Goal: Book appointment/travel/reservation

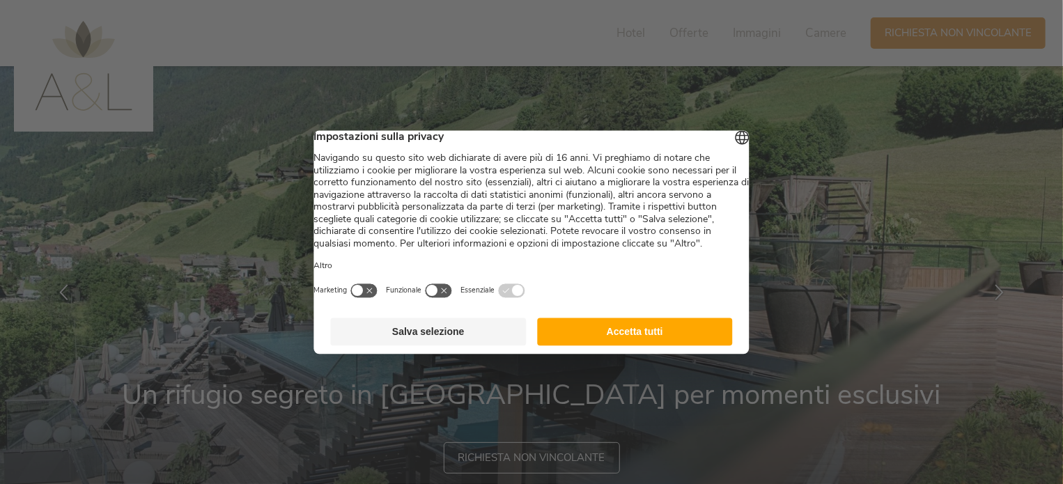
click at [655, 345] on button "Accetta tutti" at bounding box center [635, 332] width 196 height 28
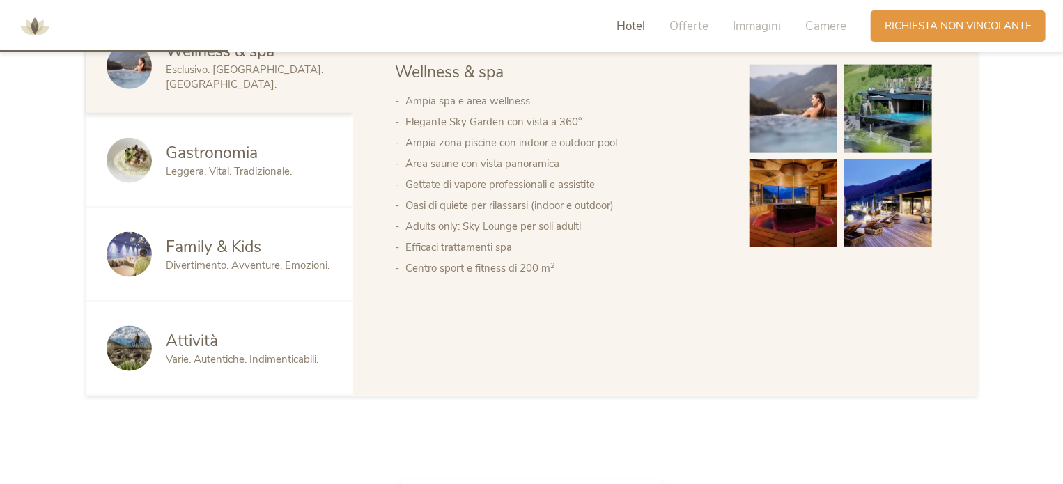
scroll to position [905, 0]
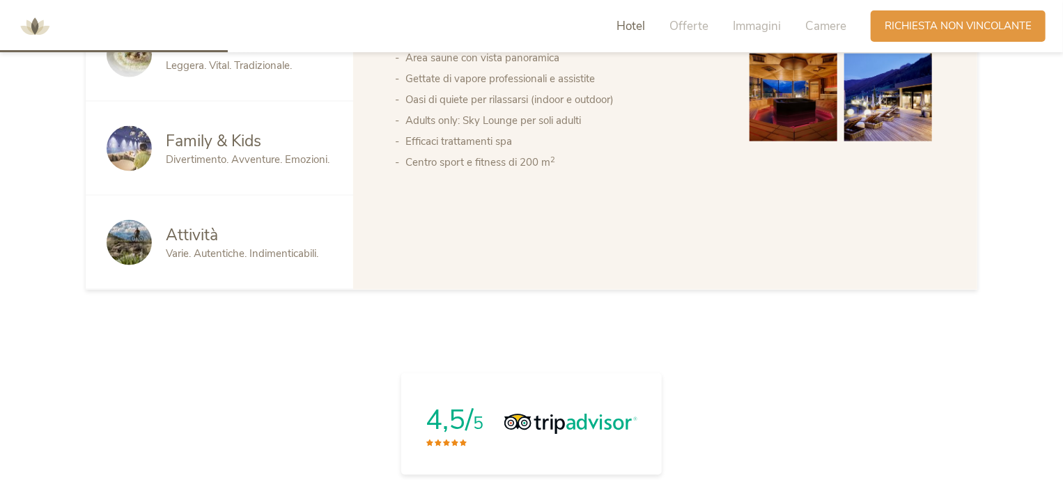
click at [223, 144] on span "Family & Kids" at bounding box center [213, 141] width 95 height 22
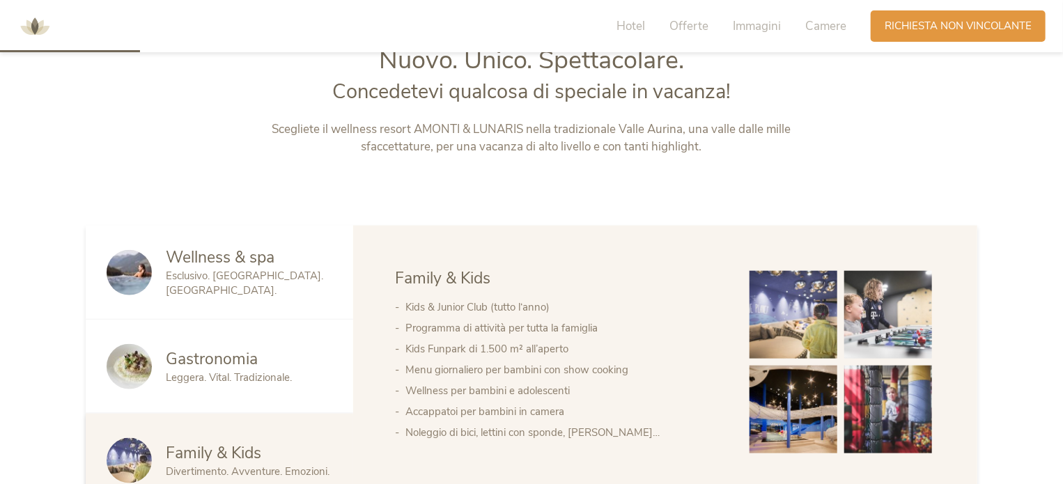
scroll to position [627, 0]
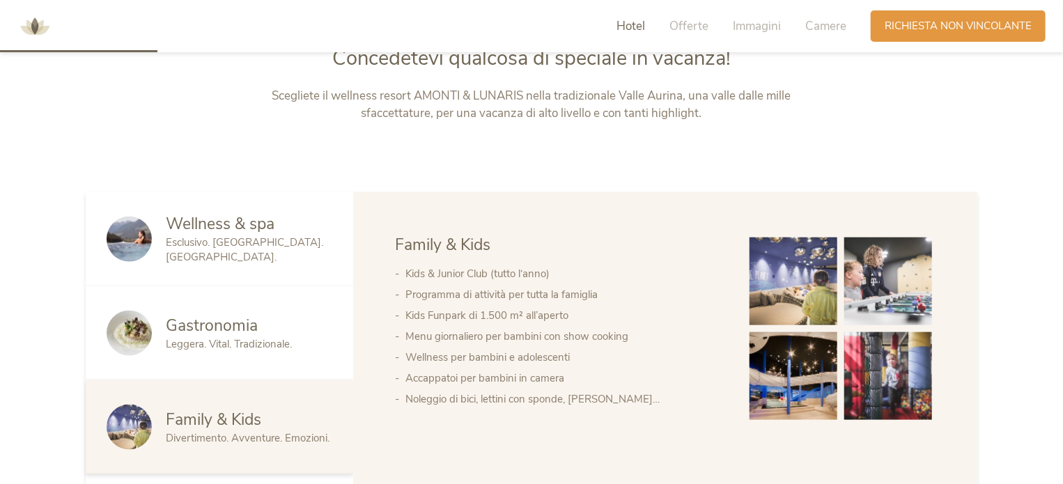
click at [802, 295] on img at bounding box center [793, 282] width 88 height 88
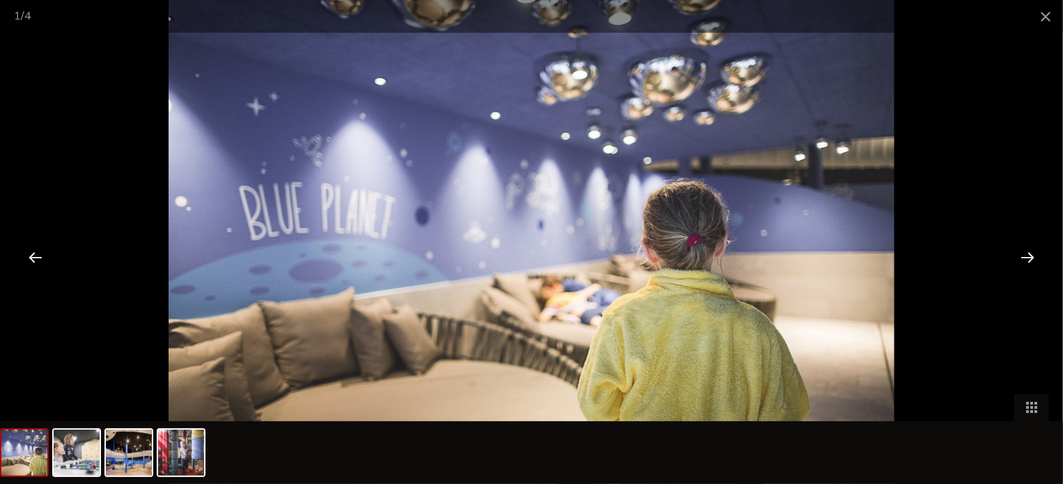
click at [1032, 258] on div at bounding box center [1027, 256] width 43 height 43
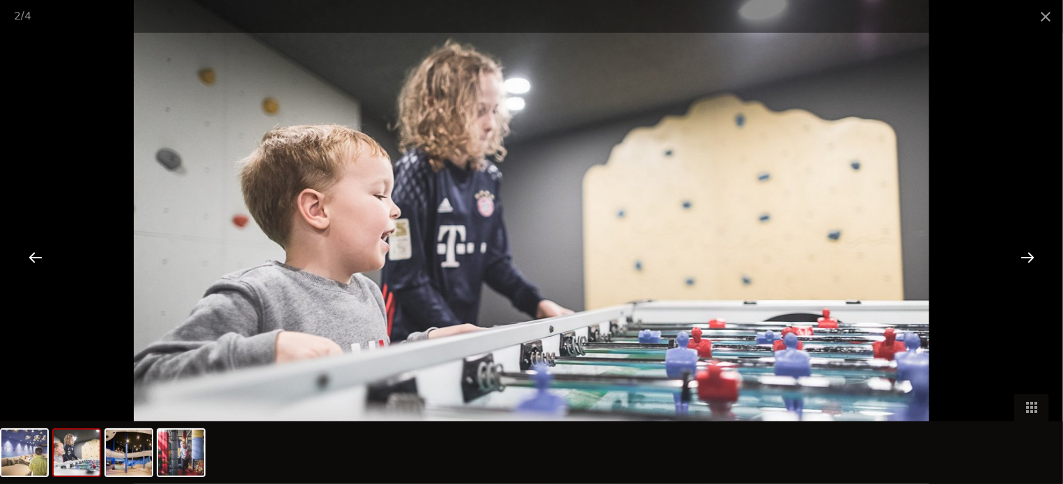
click at [1032, 258] on div at bounding box center [1027, 256] width 43 height 43
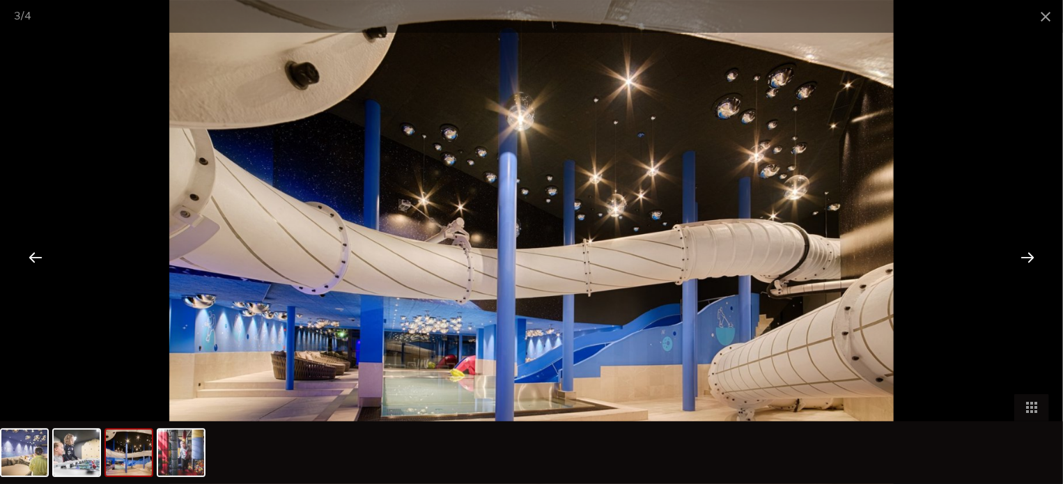
click at [1032, 258] on div at bounding box center [1027, 256] width 43 height 43
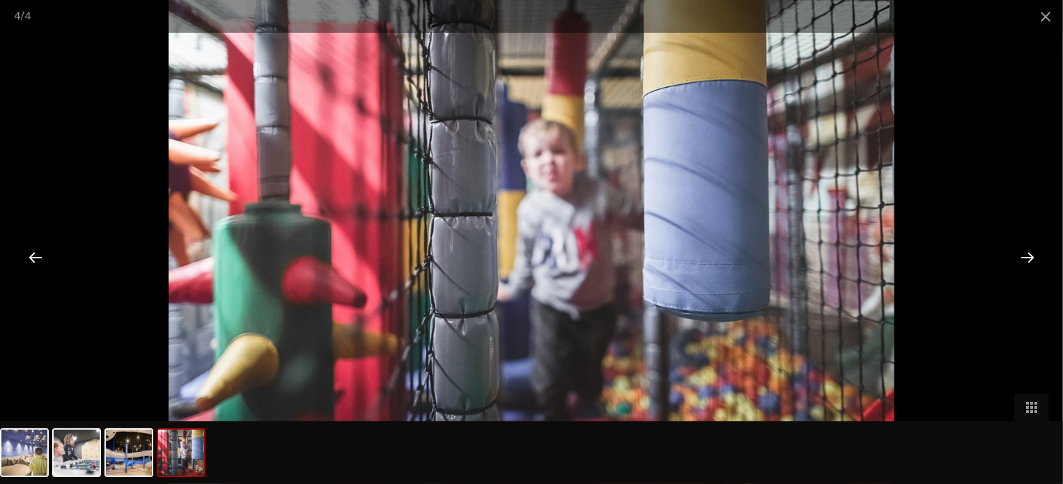
click at [48, 58] on div at bounding box center [531, 242] width 1063 height 484
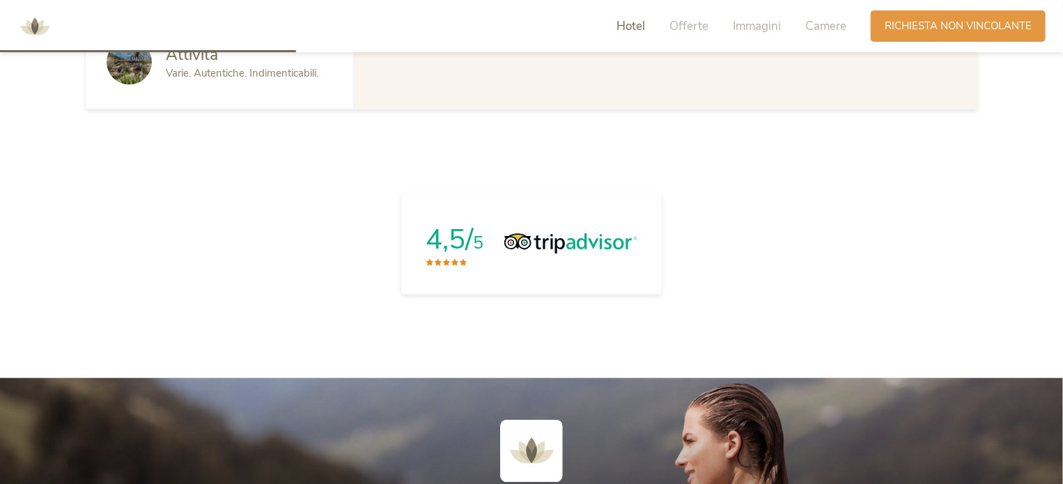
scroll to position [836, 0]
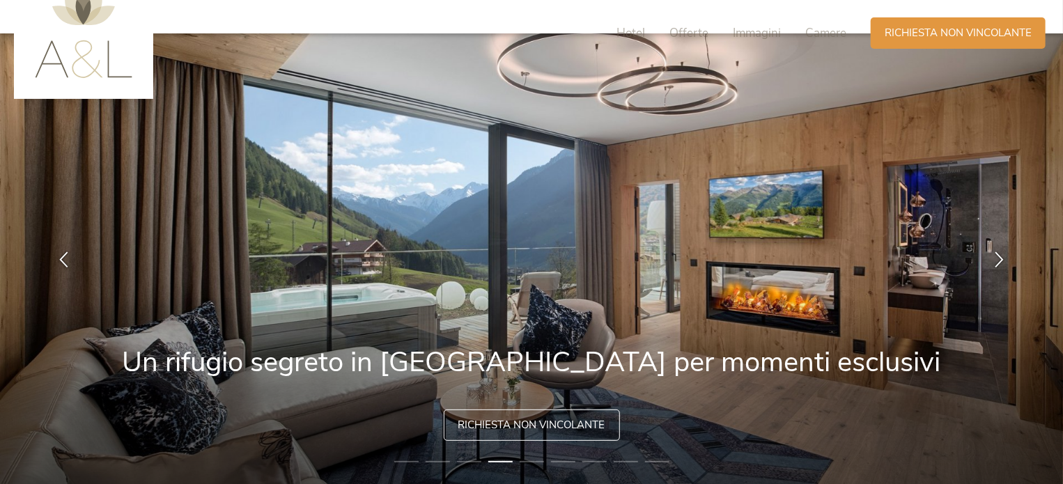
scroll to position [38, 0]
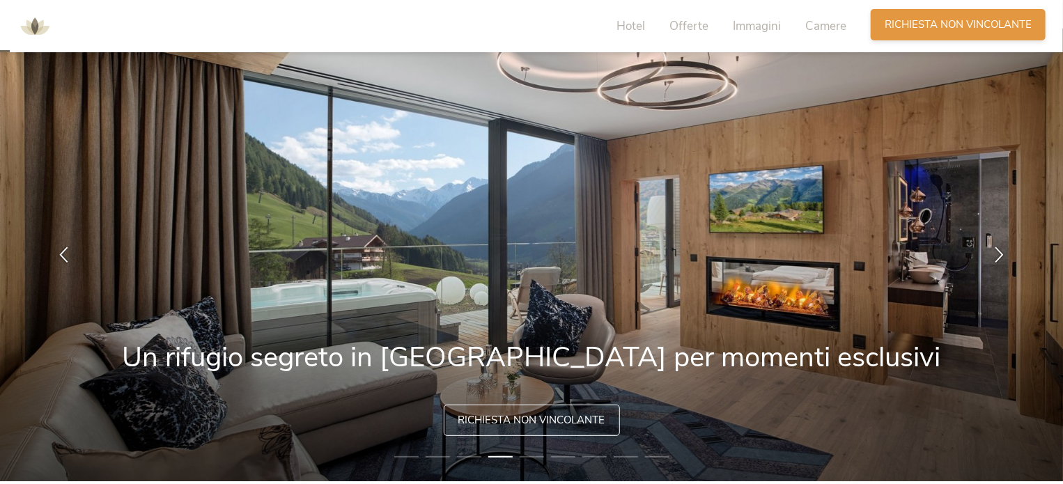
click at [964, 24] on span "Richiesta non vincolante" at bounding box center [958, 24] width 147 height 15
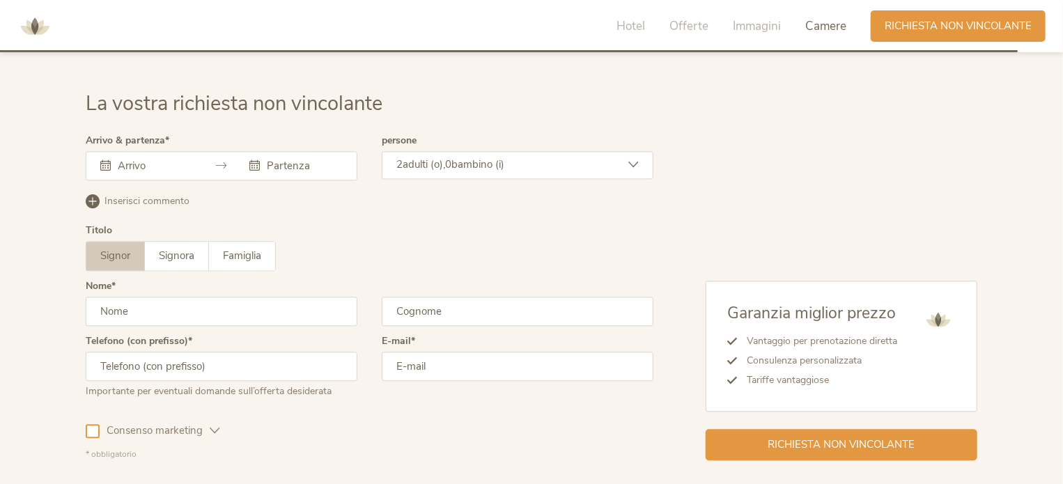
scroll to position [4134, 0]
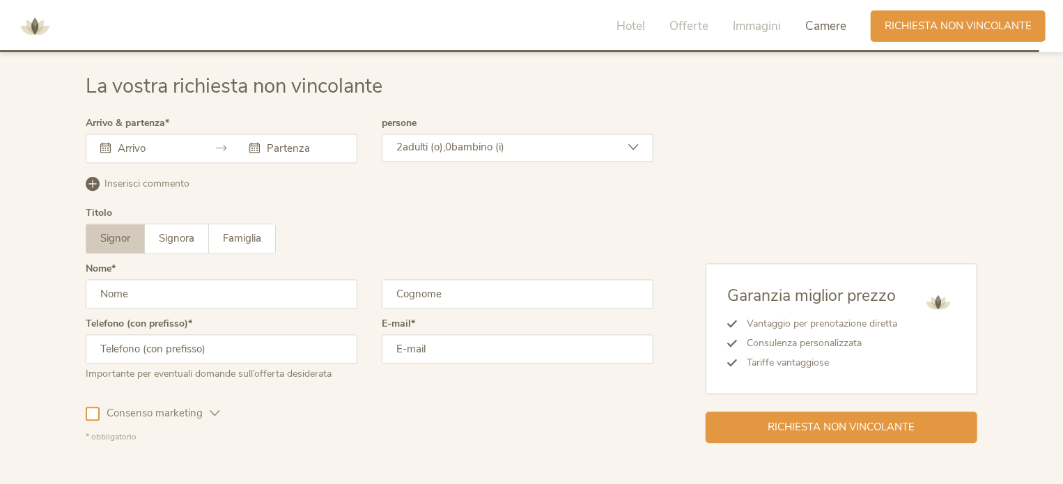
click at [212, 287] on input "text" at bounding box center [222, 293] width 272 height 29
type input "Francesco"
type input "Bertapelle"
click at [398, 348] on input "email" at bounding box center [518, 348] width 272 height 29
type input "berta17.fb@gmail.com"
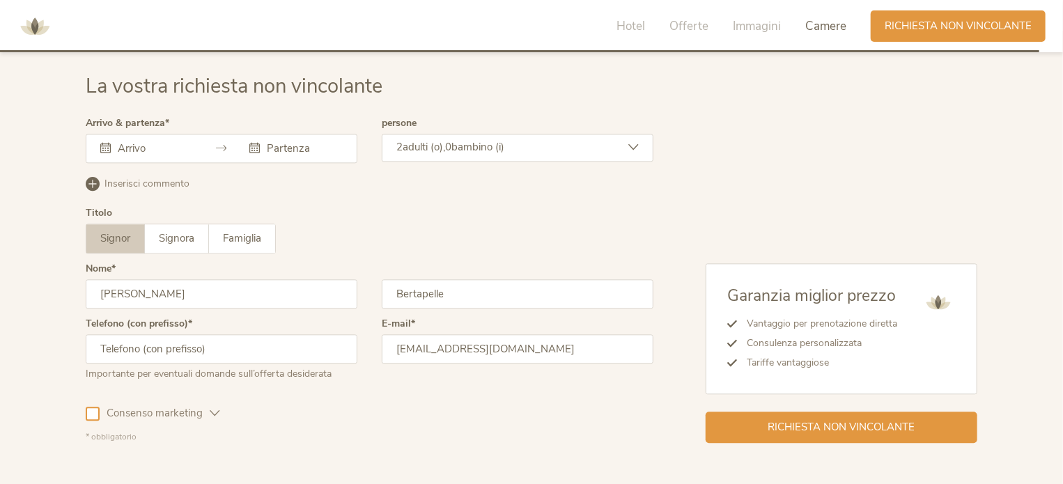
click at [240, 345] on input "text" at bounding box center [222, 348] width 272 height 29
type input "3495549431"
click at [315, 412] on div "Consenso marketing Consenso profilazione" at bounding box center [370, 411] width 568 height 40
click at [95, 419] on div "Consenso marketing" at bounding box center [153, 411] width 134 height 40
click at [95, 410] on div at bounding box center [93, 414] width 14 height 14
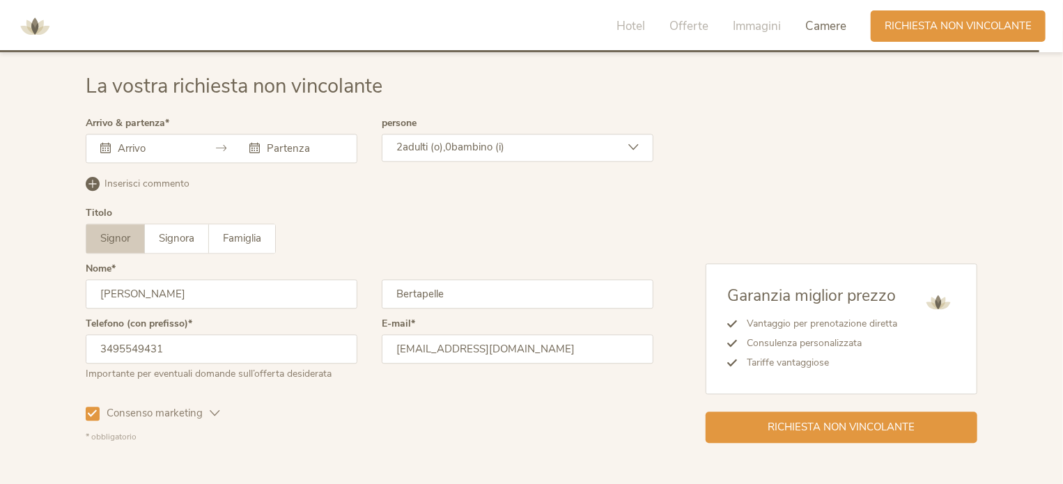
click at [602, 150] on div "2 adulti (o), 0 bambino (i)" at bounding box center [518, 148] width 272 height 28
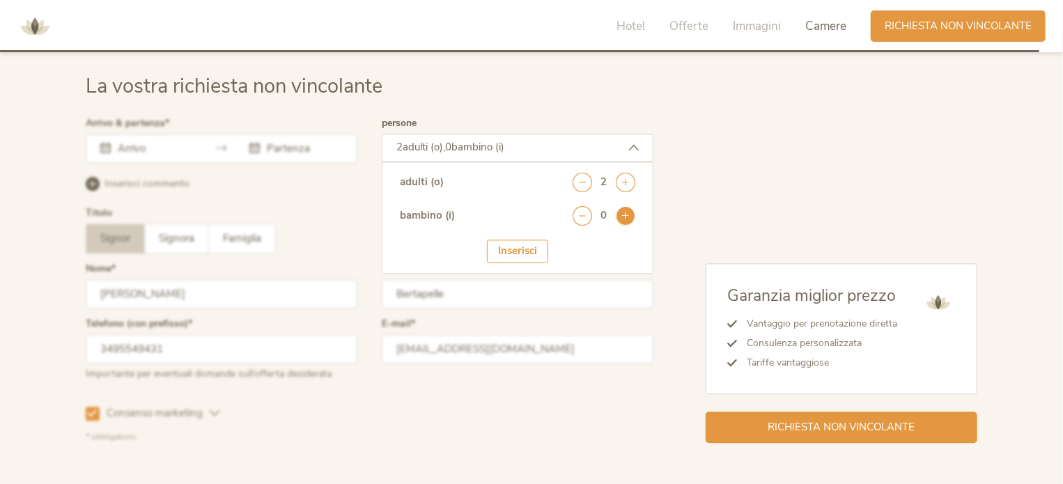
click at [630, 214] on icon at bounding box center [626, 216] width 20 height 20
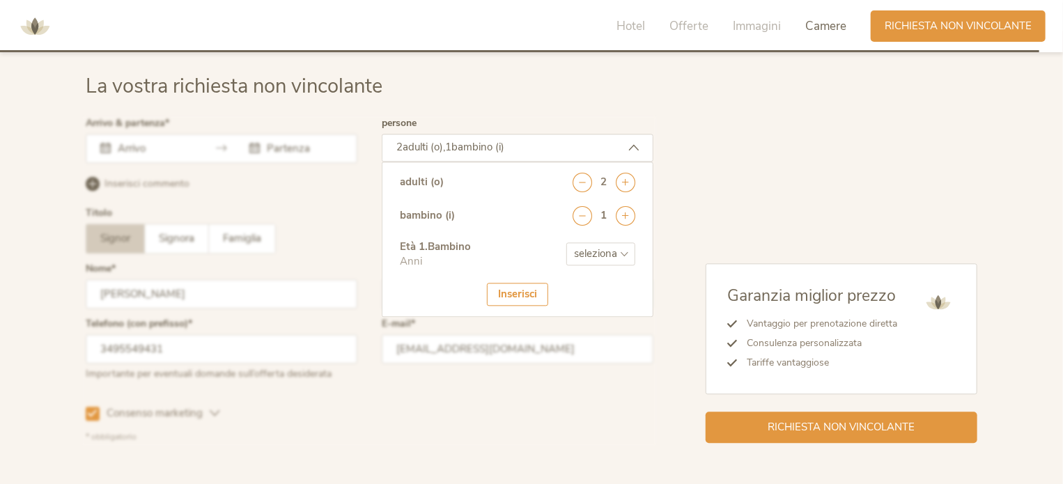
click at [613, 247] on select "seleziona 0 1 2 3 4 5 6 7 8 9 10 11 12 13 14 15 16 17" at bounding box center [600, 253] width 69 height 23
select select "7"
click at [566, 242] on select "seleziona 0 1 2 3 4 5 6 7 8 9 10 11 12 13 14 15 16 17" at bounding box center [600, 253] width 69 height 23
click at [638, 146] on icon at bounding box center [633, 147] width 10 height 10
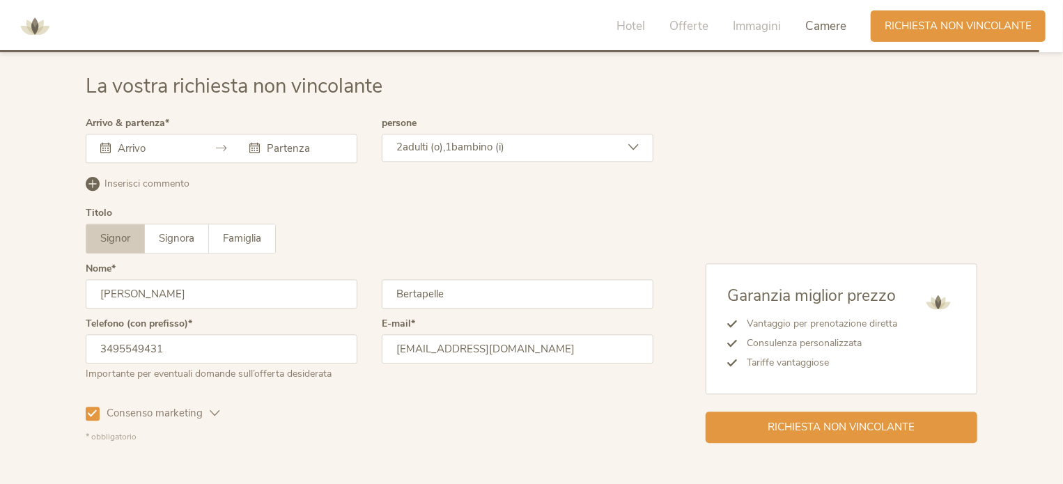
click at [189, 146] on input "text" at bounding box center [153, 148] width 79 height 14
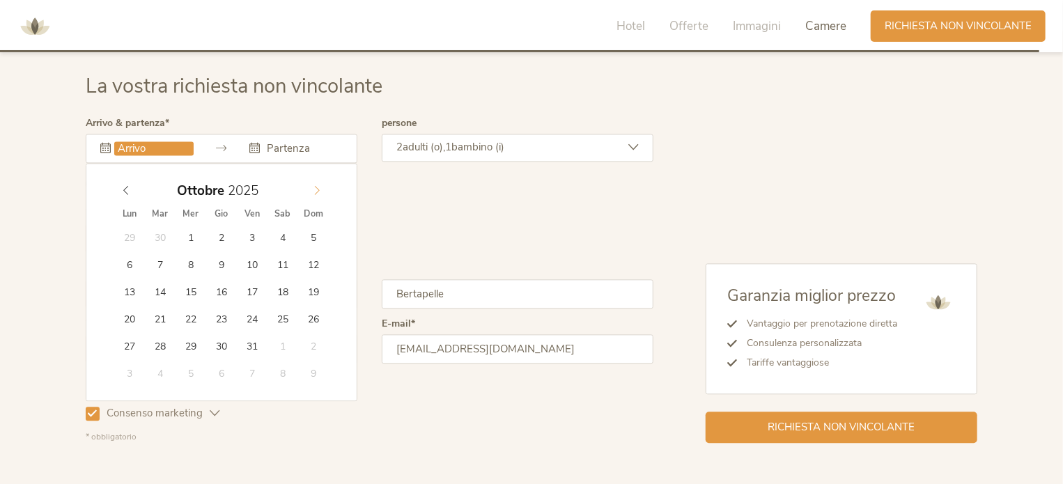
click at [318, 188] on icon at bounding box center [317, 190] width 10 height 10
type input "2026"
click at [318, 188] on icon at bounding box center [317, 190] width 10 height 10
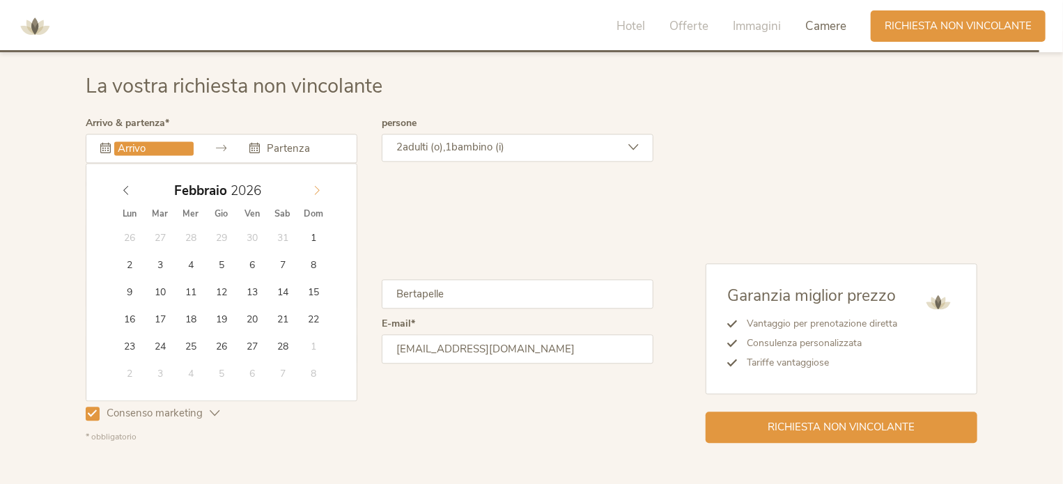
click at [318, 188] on icon at bounding box center [317, 190] width 10 height 10
type input "09.02.2026"
type input "2026"
drag, startPoint x: 130, startPoint y: 293, endPoint x: 209, endPoint y: 145, distance: 167.7
click at [189, 142] on input "09.02.2026" at bounding box center [153, 148] width 79 height 14
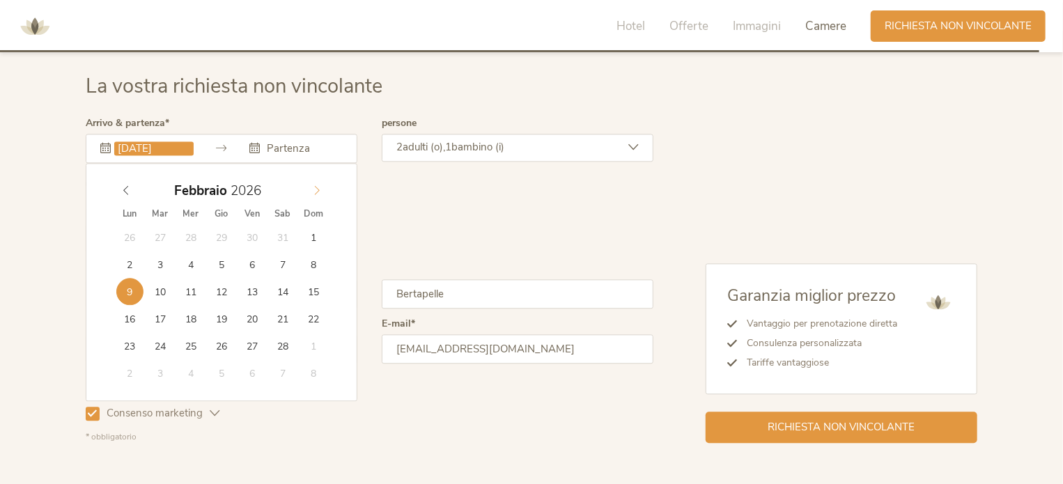
click at [316, 187] on icon at bounding box center [317, 190] width 10 height 10
type input "29.05.2026"
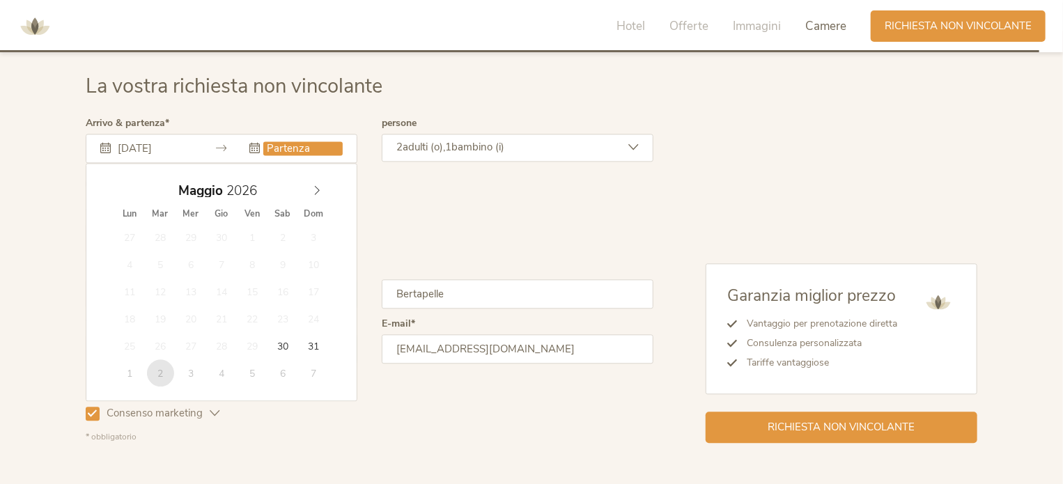
type input "02.06.2026"
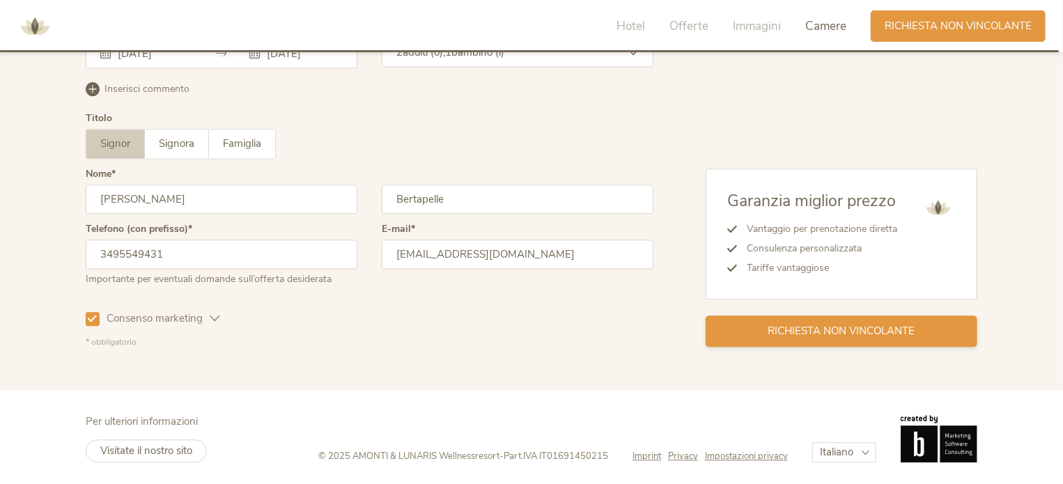
scroll to position [4159, 0]
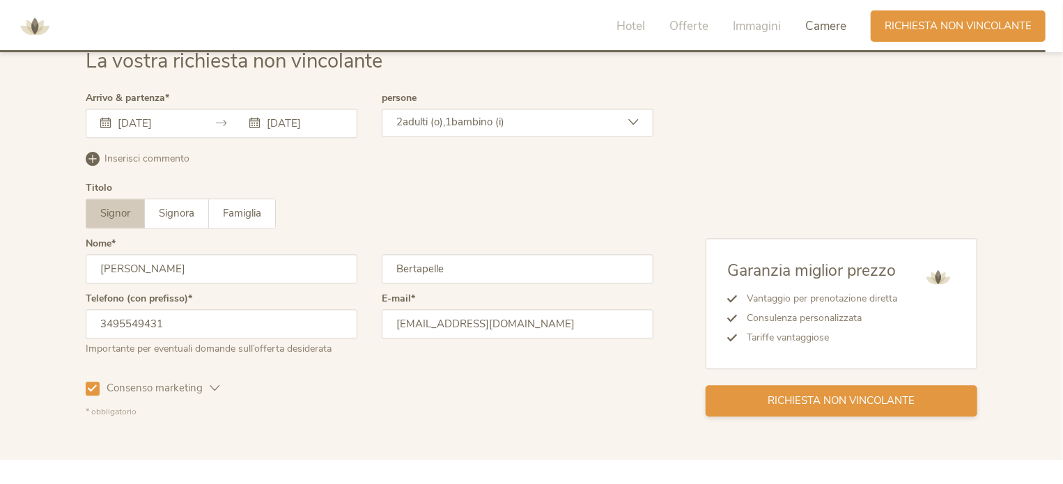
click at [864, 403] on span "Richiesta non vincolante" at bounding box center [841, 401] width 147 height 15
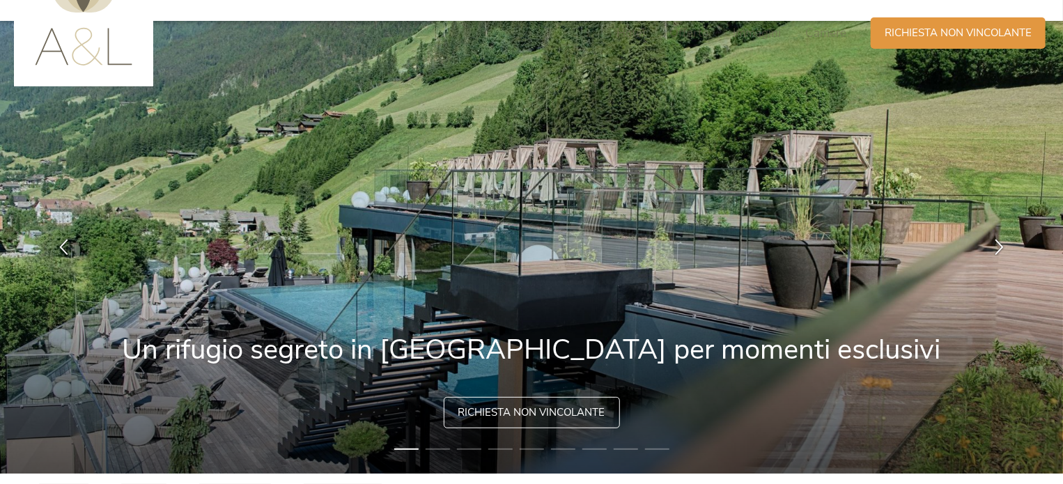
scroll to position [70, 0]
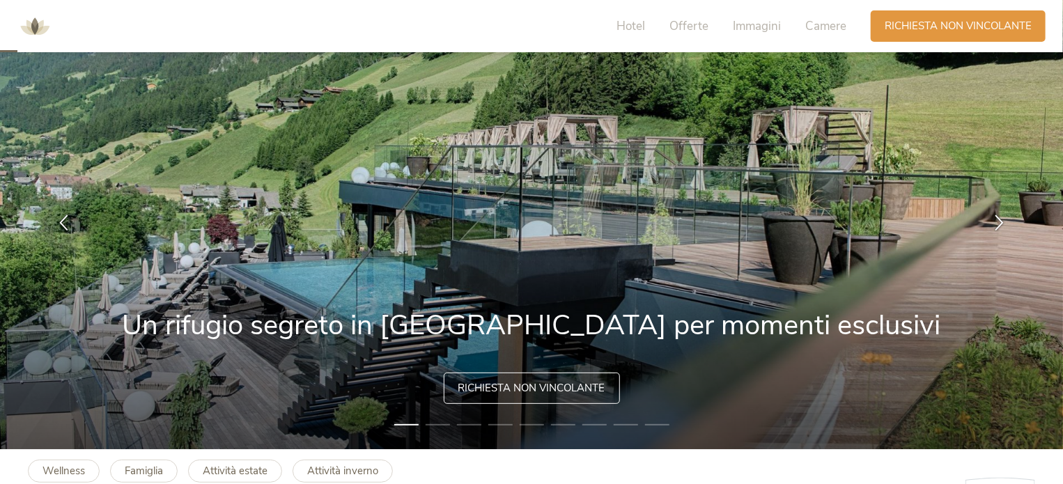
click at [443, 428] on li "2" at bounding box center [438, 425] width 24 height 14
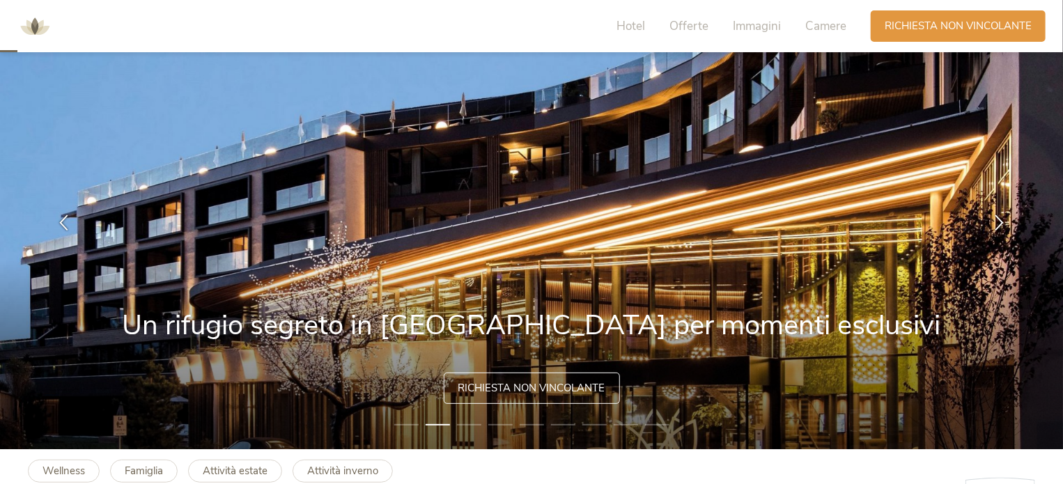
click at [471, 427] on li "3" at bounding box center [469, 425] width 24 height 14
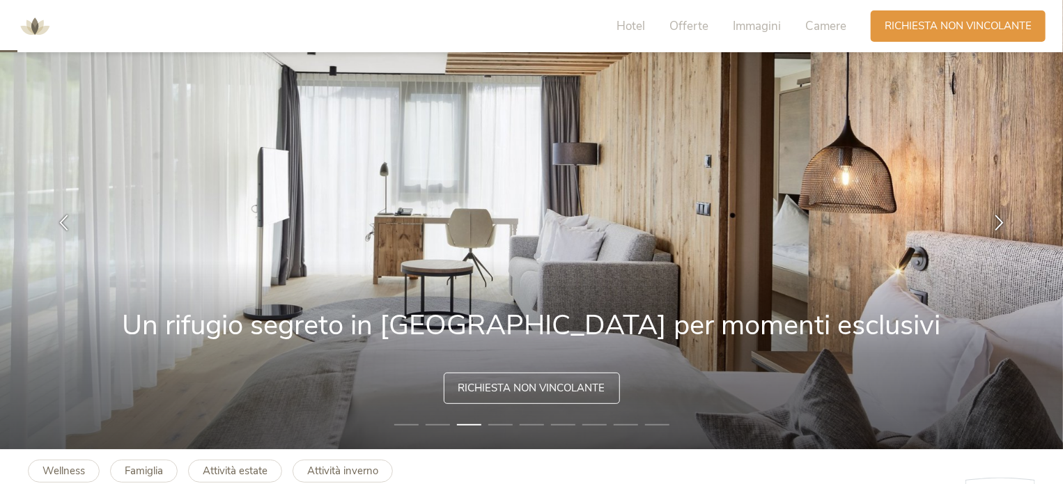
click at [504, 425] on li "4" at bounding box center [500, 425] width 24 height 14
click at [502, 423] on li "4" at bounding box center [500, 425] width 24 height 14
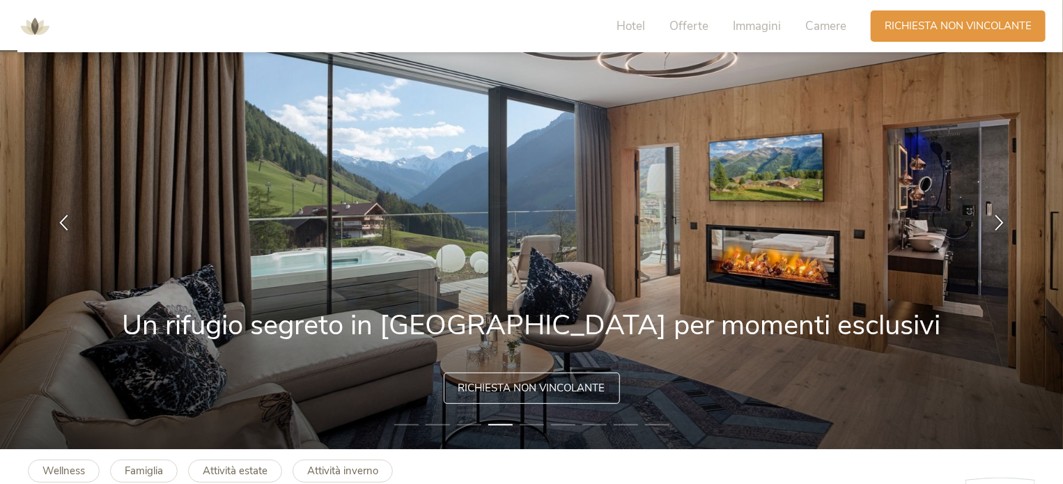
click at [534, 423] on li "5" at bounding box center [532, 425] width 24 height 14
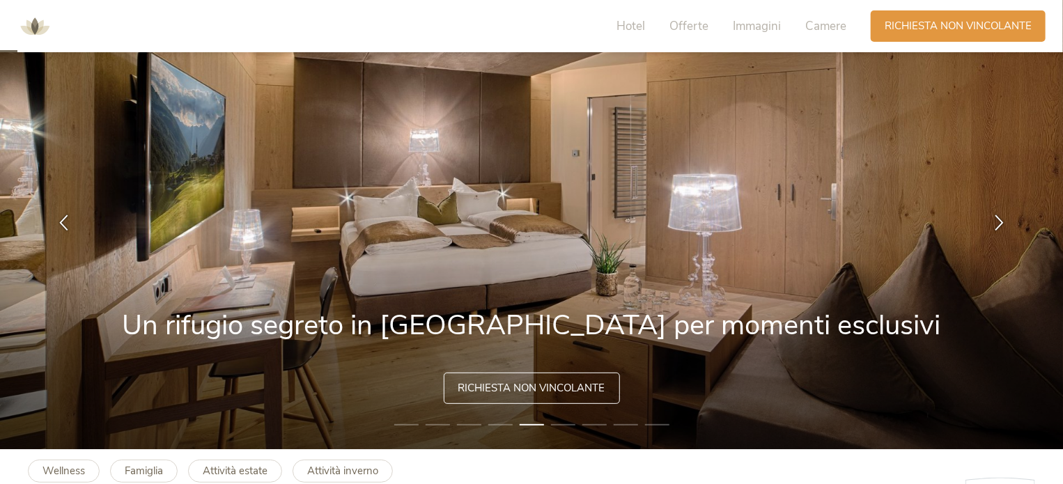
click at [554, 423] on li "6" at bounding box center [563, 425] width 24 height 14
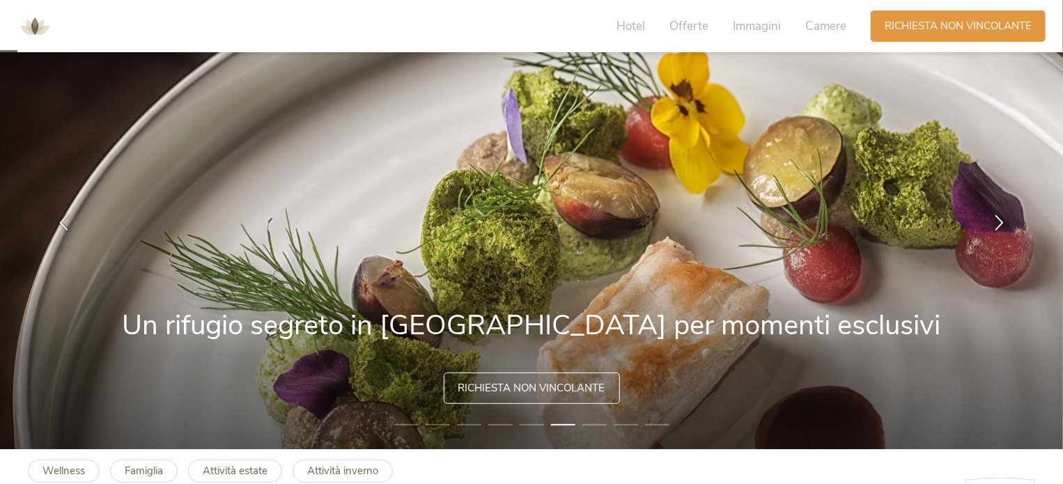
click at [595, 424] on li "7" at bounding box center [594, 425] width 24 height 14
click at [627, 424] on li "8" at bounding box center [626, 425] width 24 height 14
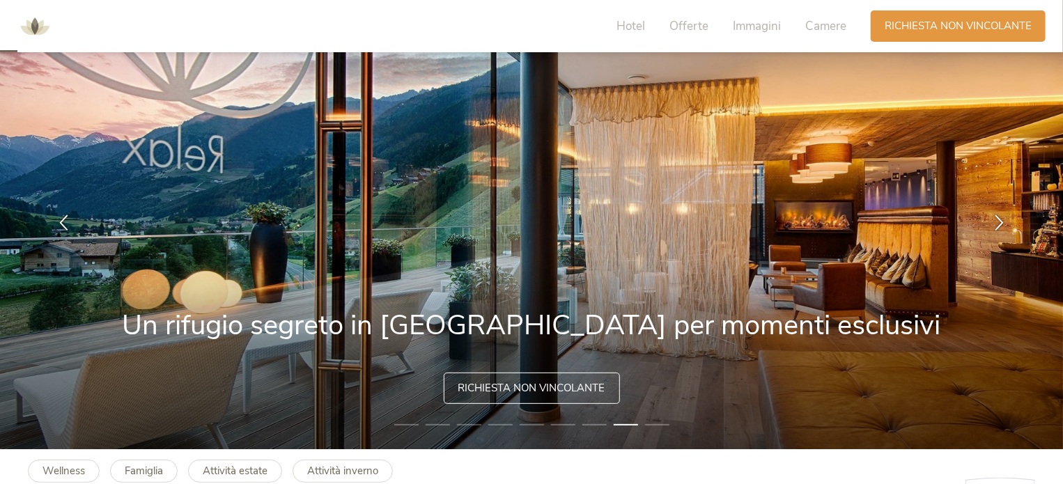
click at [653, 424] on li "9" at bounding box center [657, 425] width 24 height 14
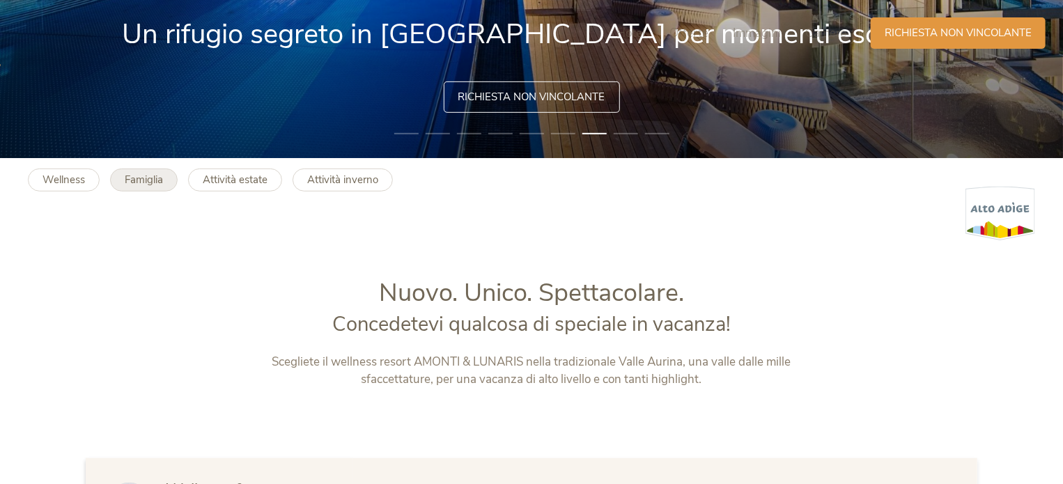
scroll to position [418, 0]
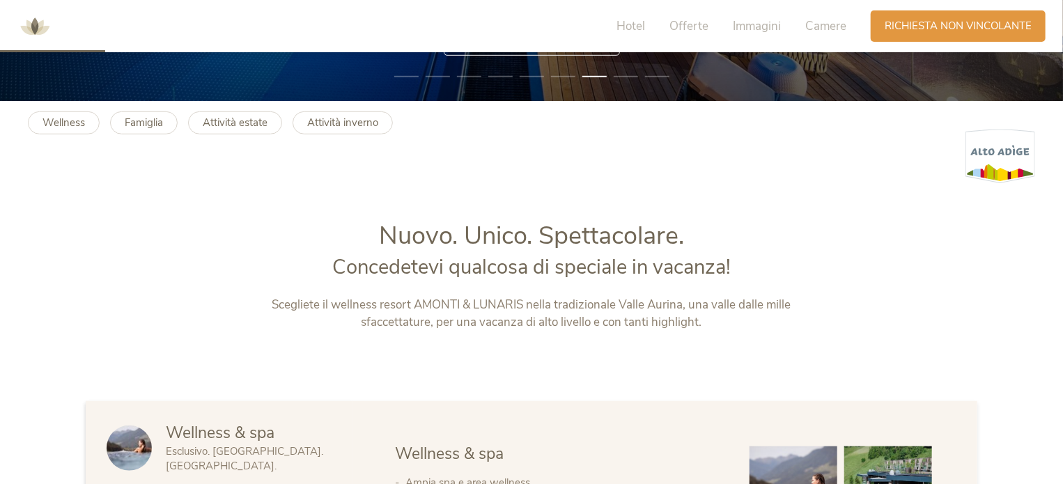
click at [638, 34] on div "Hotel Offerte Immagini Camere" at bounding box center [735, 25] width 272 height 31
click at [639, 31] on span "Hotel" at bounding box center [630, 26] width 29 height 16
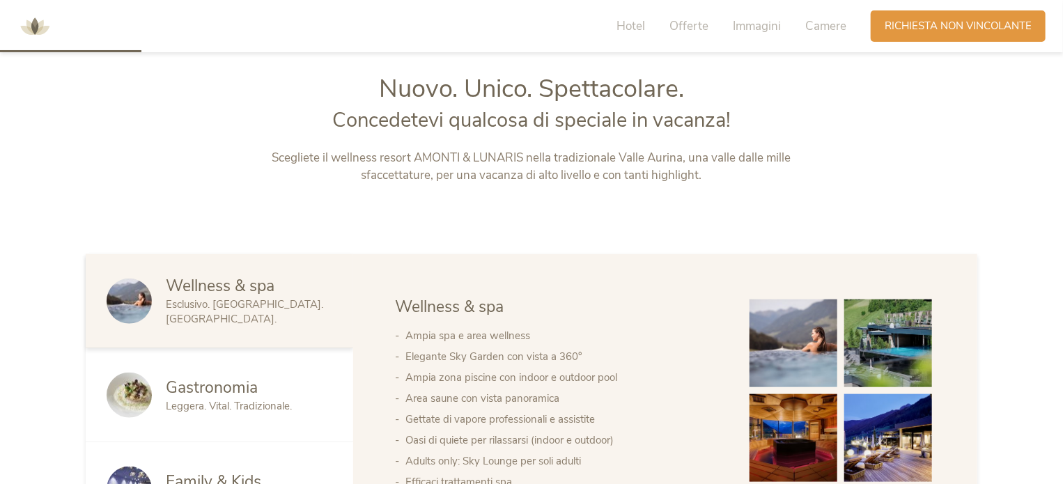
scroll to position [567, 0]
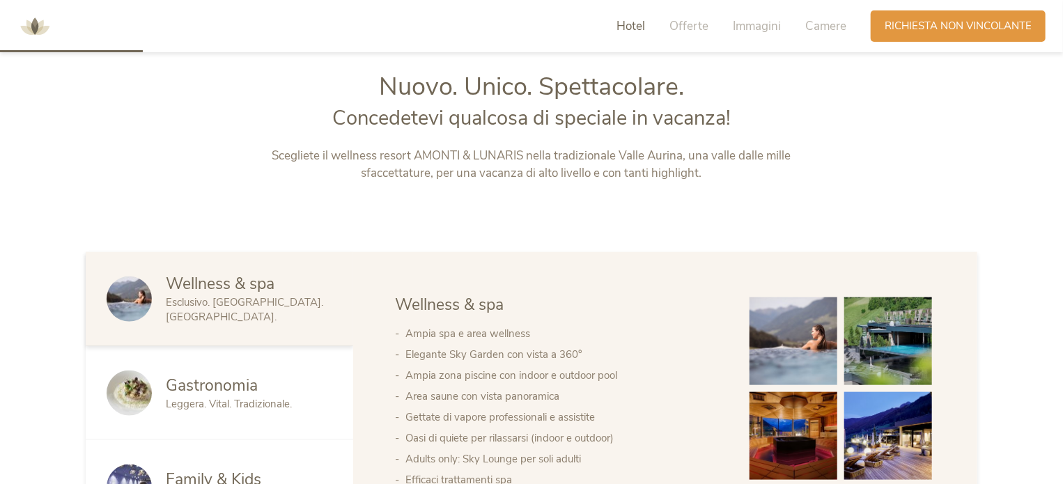
click at [33, 30] on img at bounding box center [35, 27] width 42 height 42
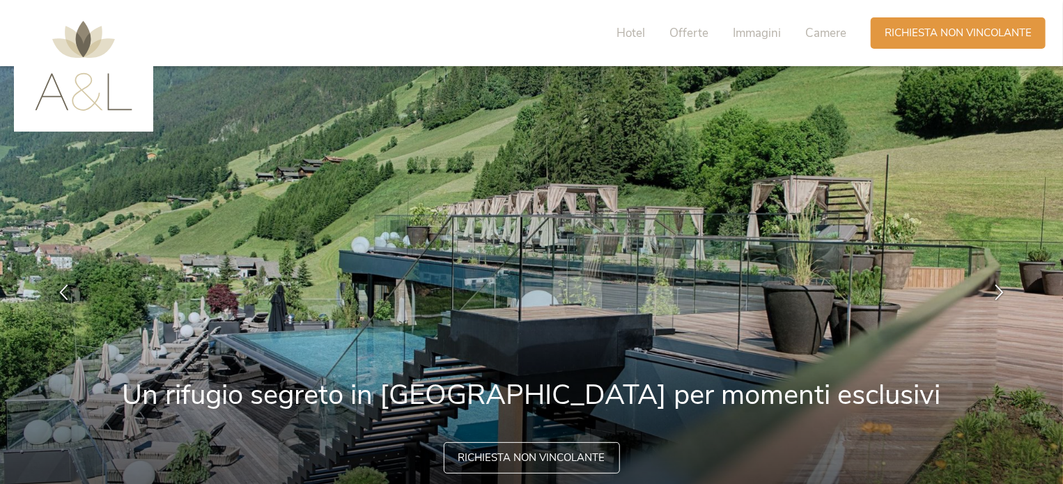
click at [82, 84] on img at bounding box center [84, 66] width 98 height 90
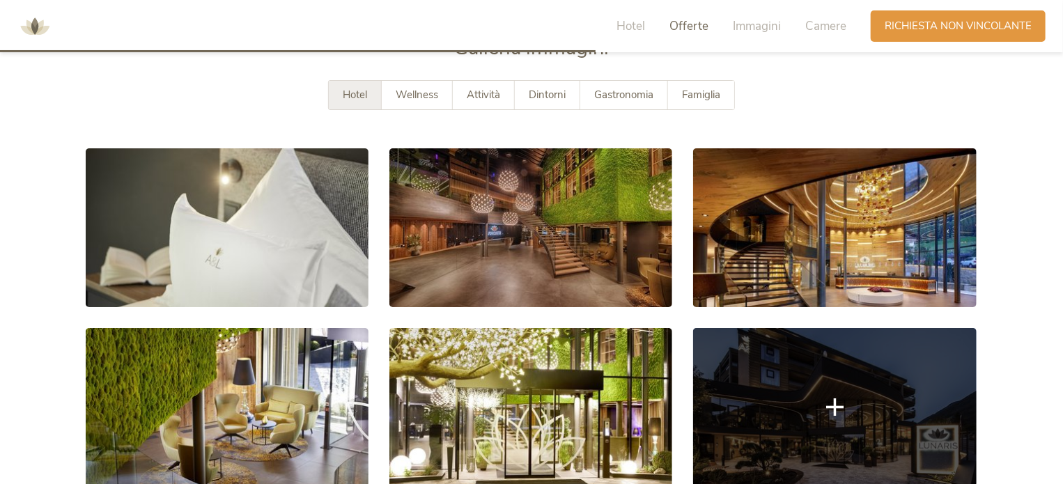
scroll to position [2368, 0]
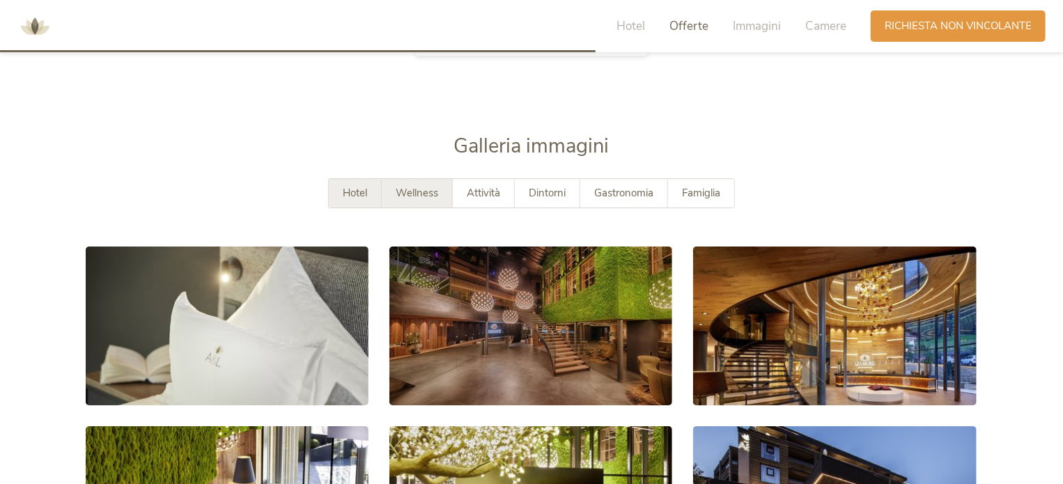
click at [414, 194] on span "Wellness" at bounding box center [417, 193] width 42 height 14
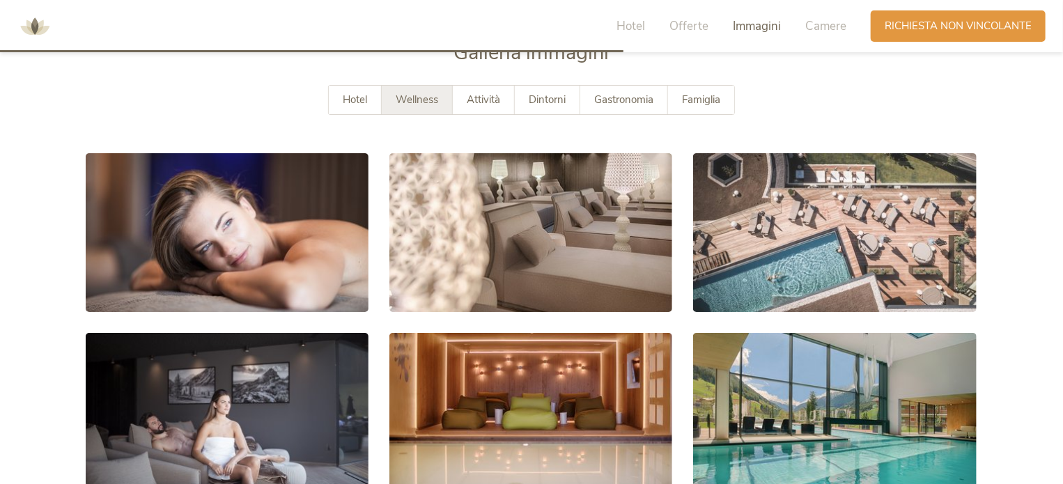
scroll to position [2438, 0]
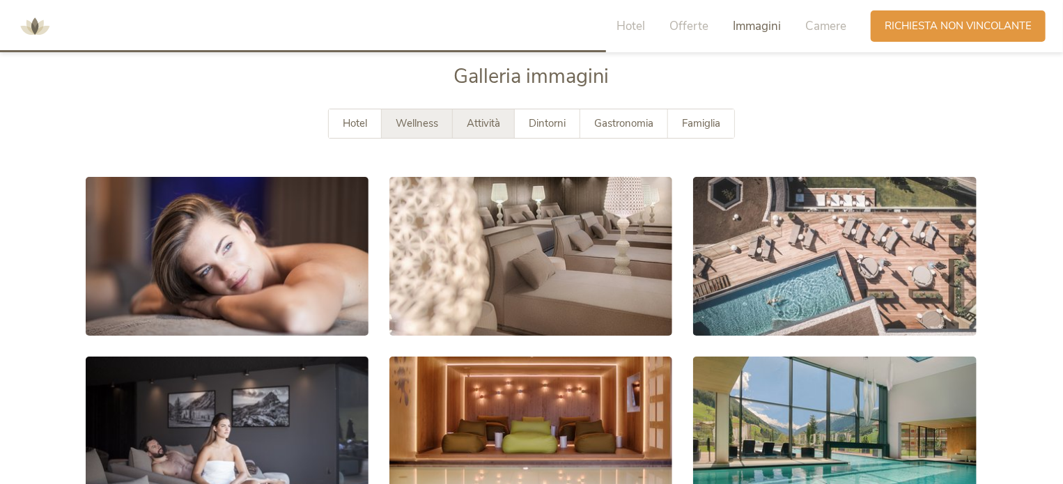
click at [484, 132] on div "Attività" at bounding box center [484, 123] width 62 height 29
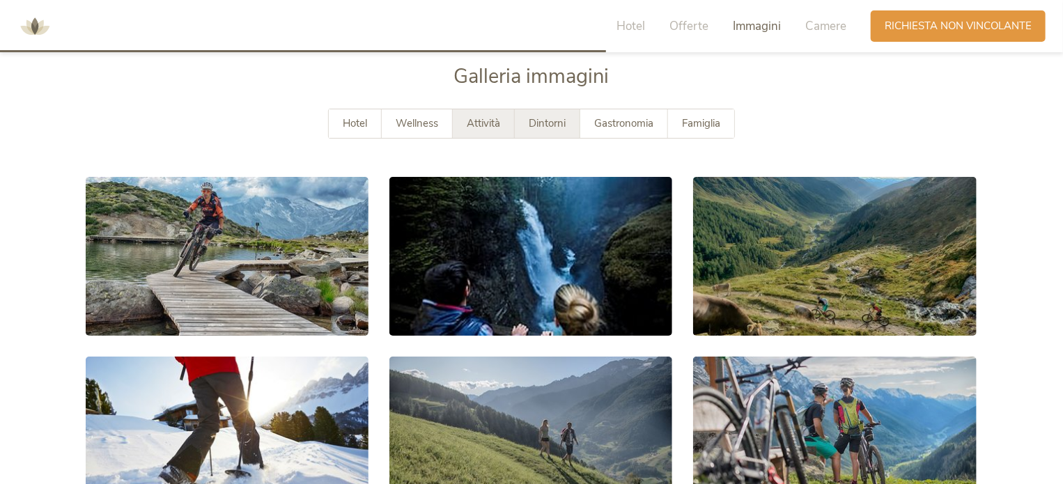
click at [536, 123] on span "Dintorni" at bounding box center [547, 123] width 37 height 14
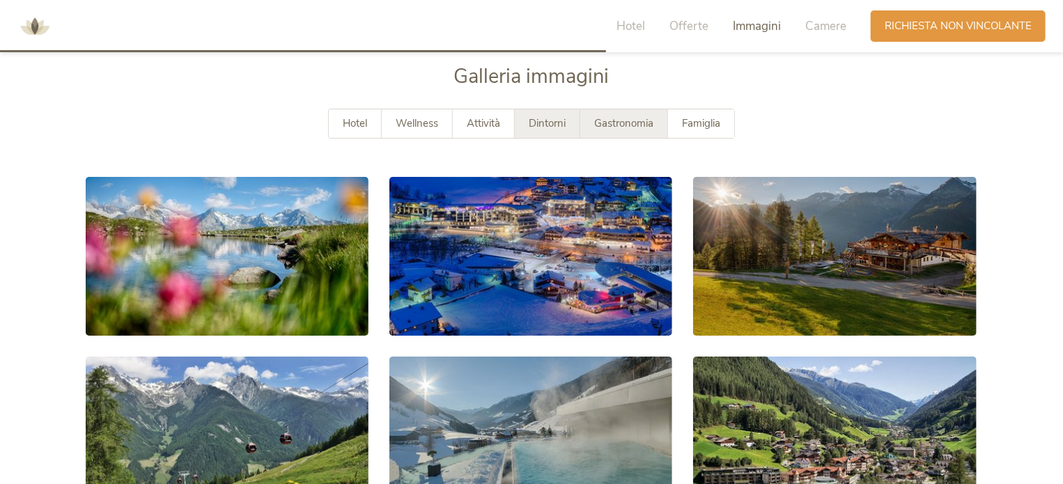
click at [628, 127] on span "Gastronomia" at bounding box center [623, 123] width 59 height 14
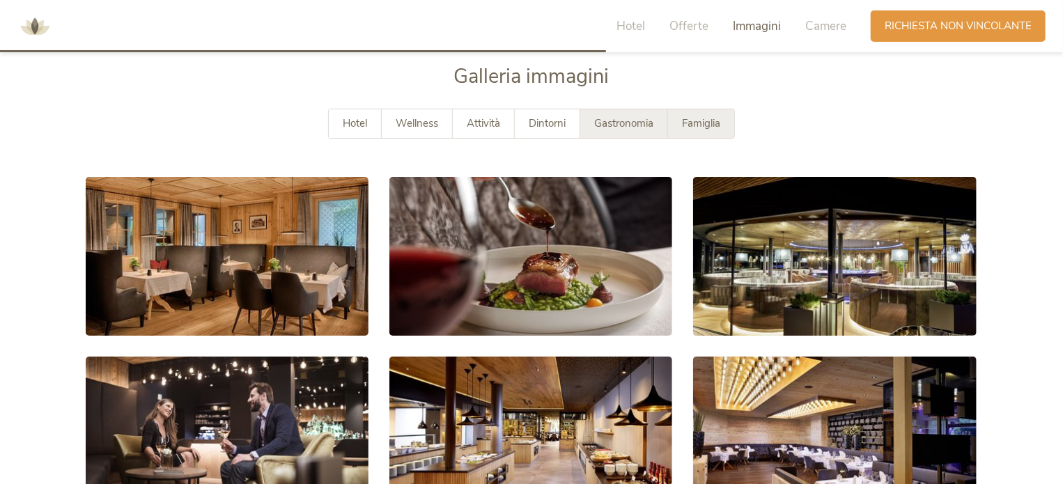
click at [720, 126] on span "Famiglia" at bounding box center [701, 123] width 38 height 14
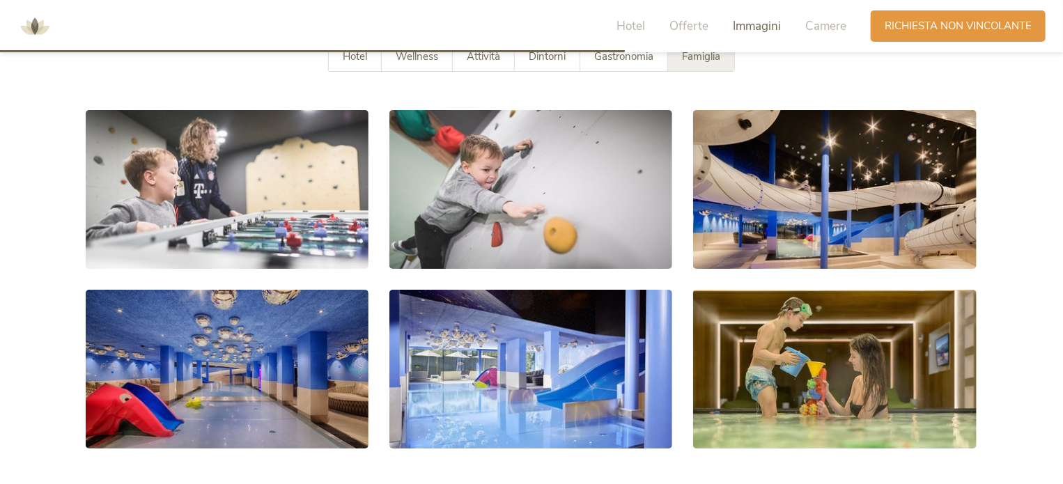
scroll to position [2507, 0]
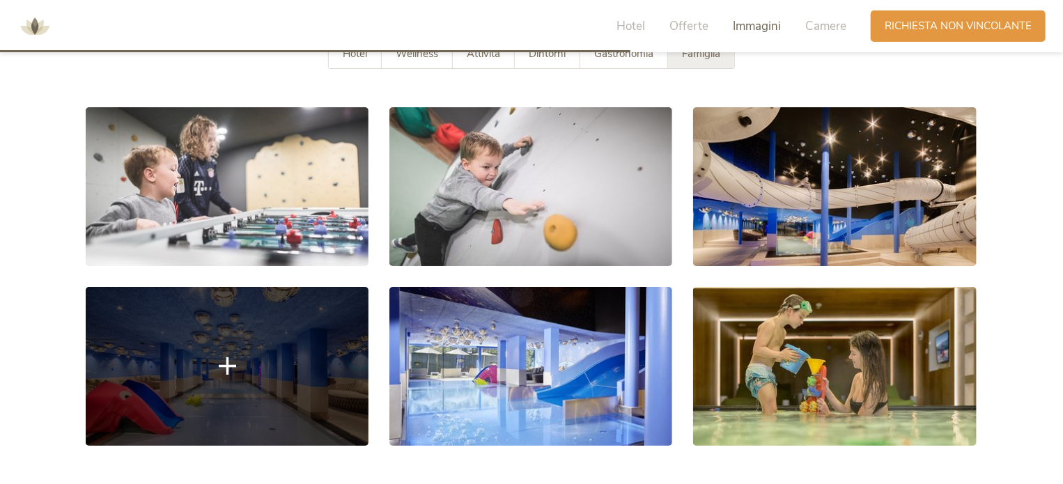
click at [241, 378] on link at bounding box center [227, 366] width 283 height 159
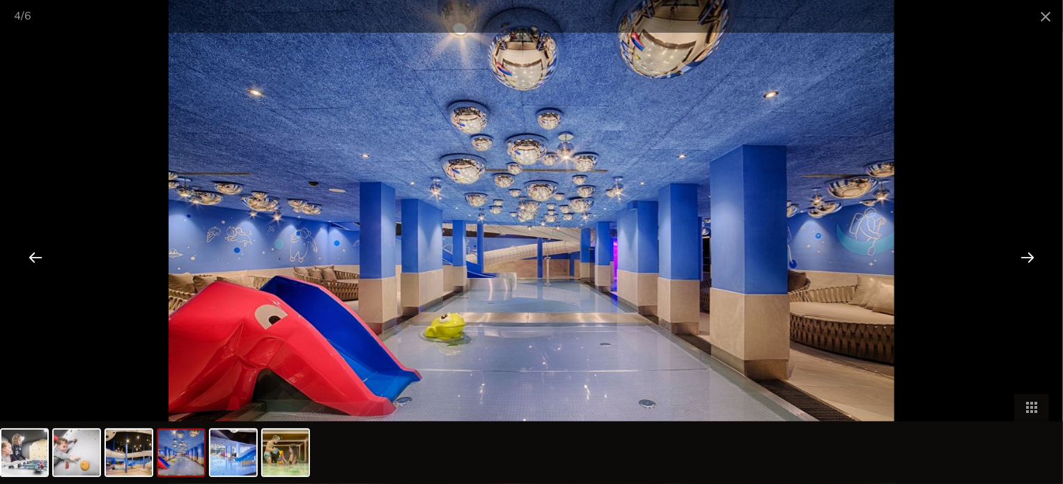
click at [89, 208] on div at bounding box center [531, 242] width 1063 height 484
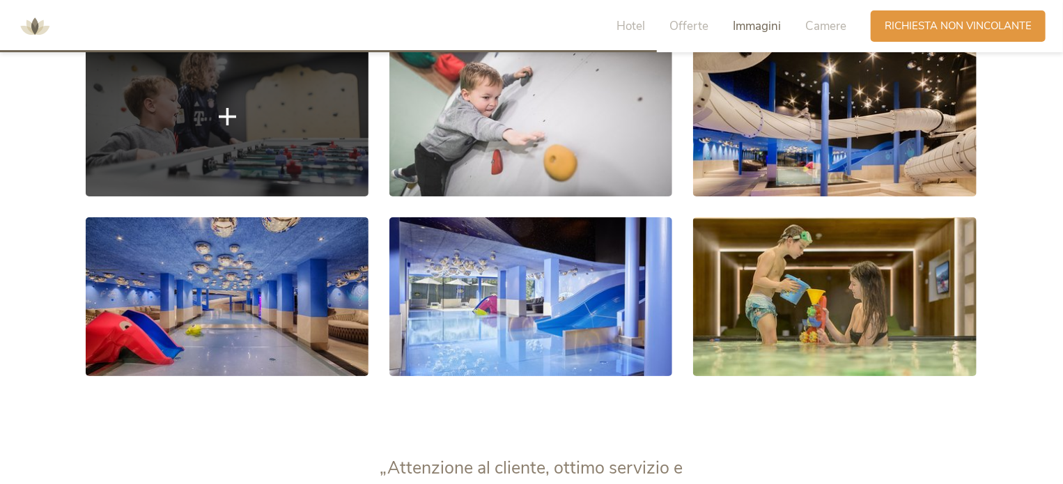
scroll to position [2577, 0]
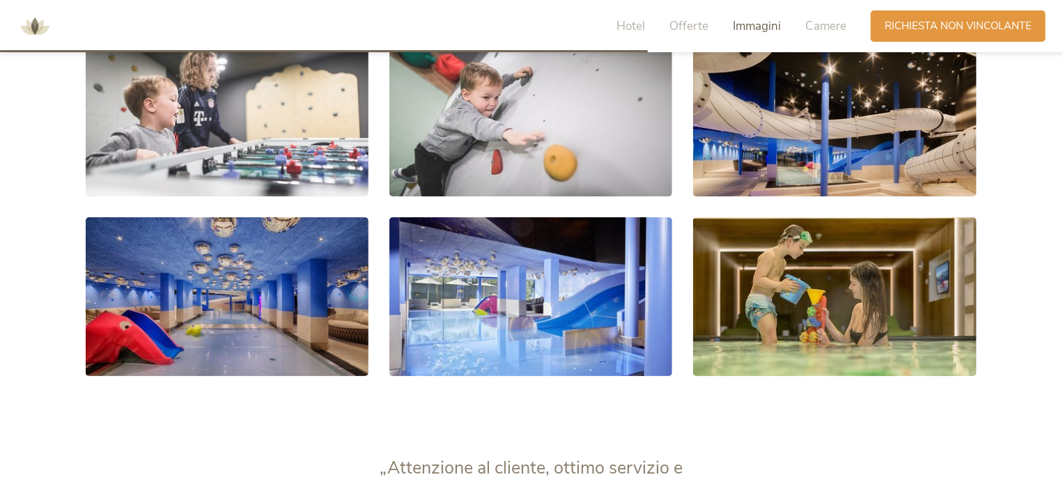
click at [41, 31] on img at bounding box center [35, 27] width 42 height 42
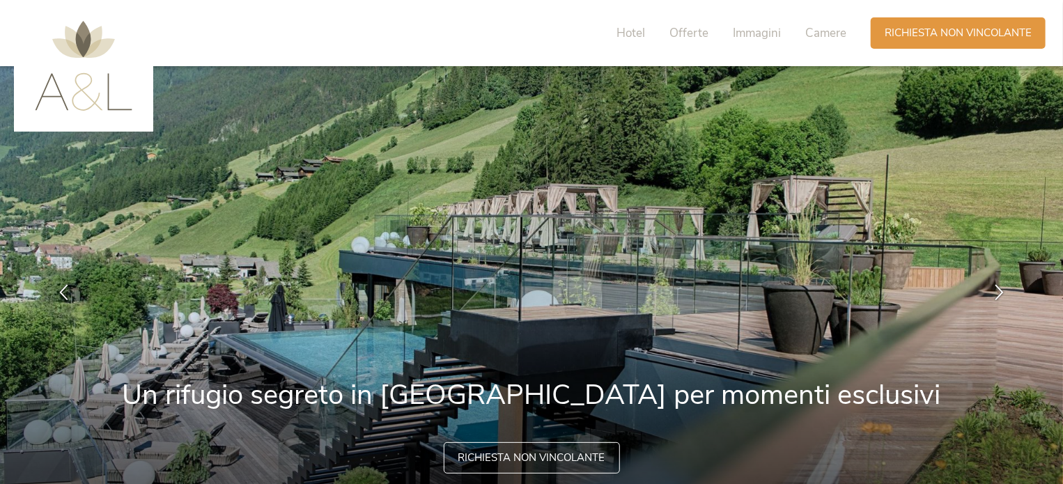
click at [97, 90] on img at bounding box center [84, 66] width 98 height 90
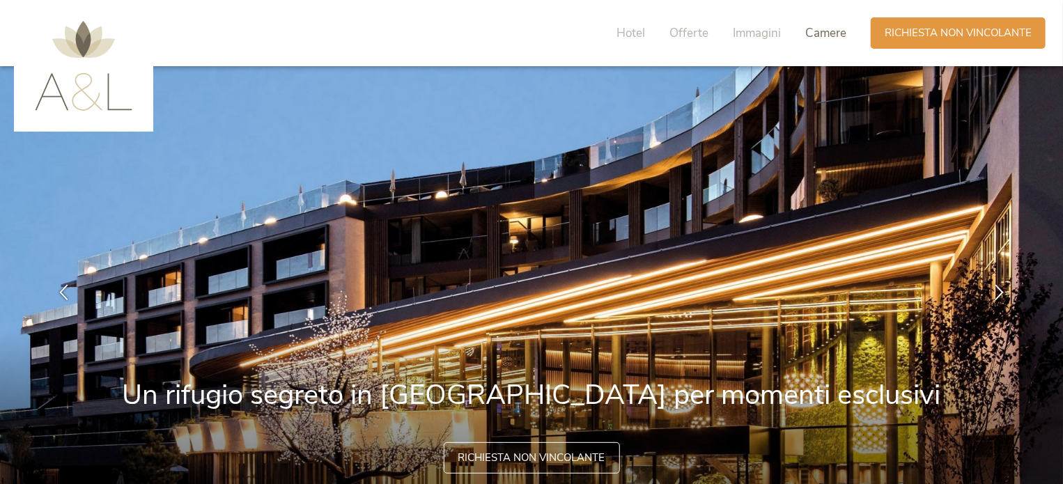
click at [830, 31] on span "Camere" at bounding box center [825, 33] width 41 height 16
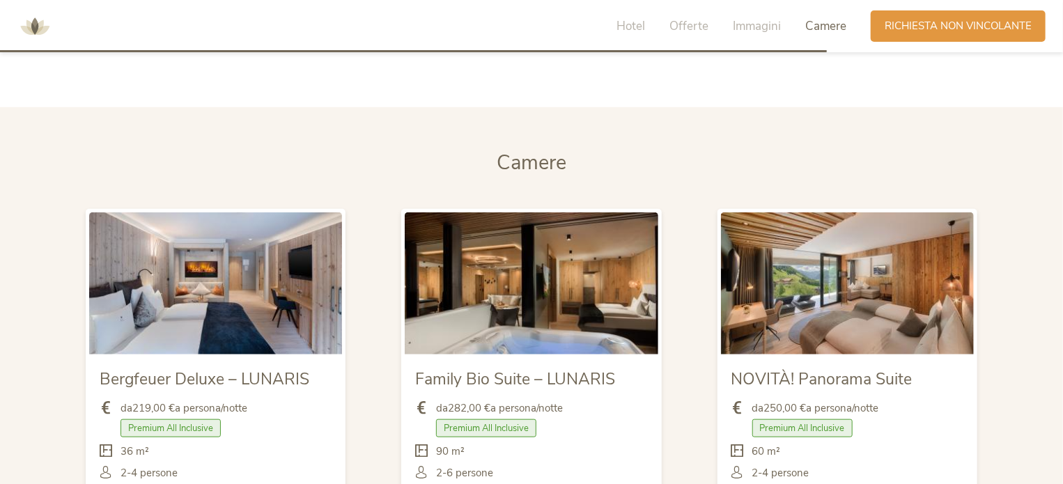
scroll to position [3333, 0]
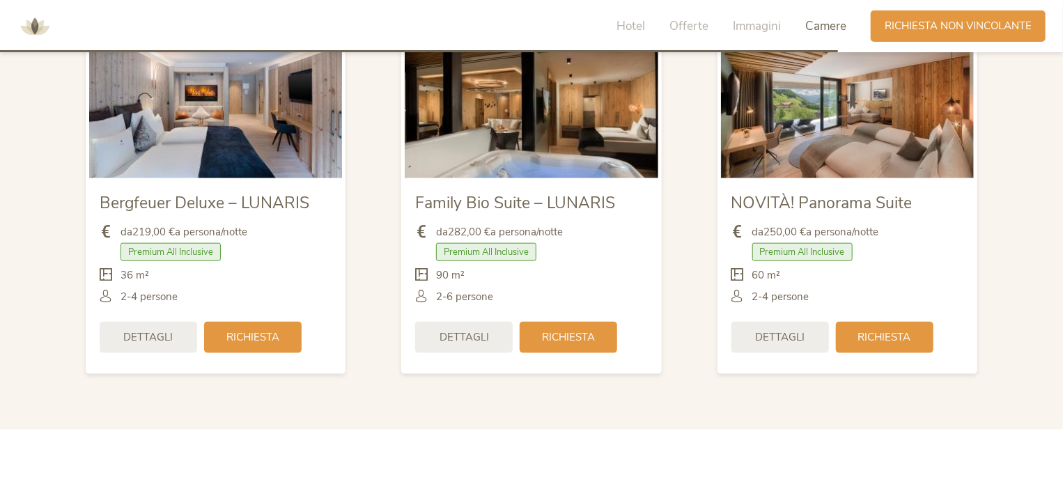
drag, startPoint x: 246, startPoint y: 141, endPoint x: 387, endPoint y: 364, distance: 263.9
click at [387, 364] on div "Family Bio Suite – LUNARIS da 282,00 € a persona/notte Premium All Inclusive De…" at bounding box center [531, 204] width 316 height 370
click at [274, 157] on img at bounding box center [215, 107] width 253 height 142
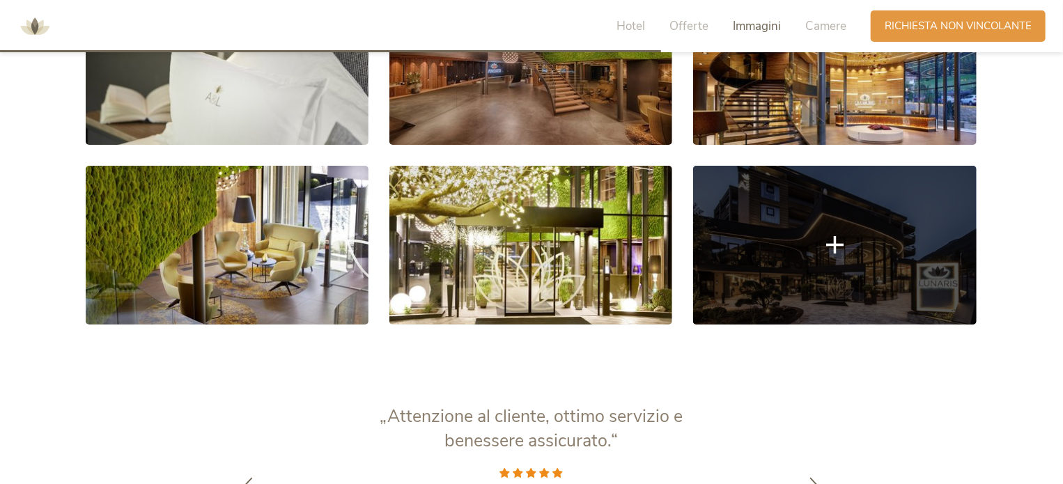
scroll to position [2836, 0]
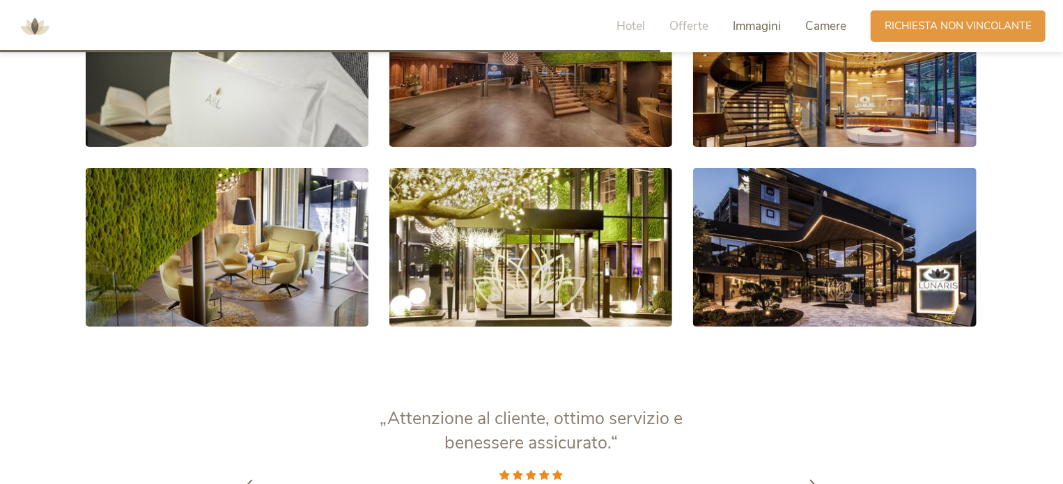
click at [827, 22] on span "Camere" at bounding box center [825, 26] width 41 height 16
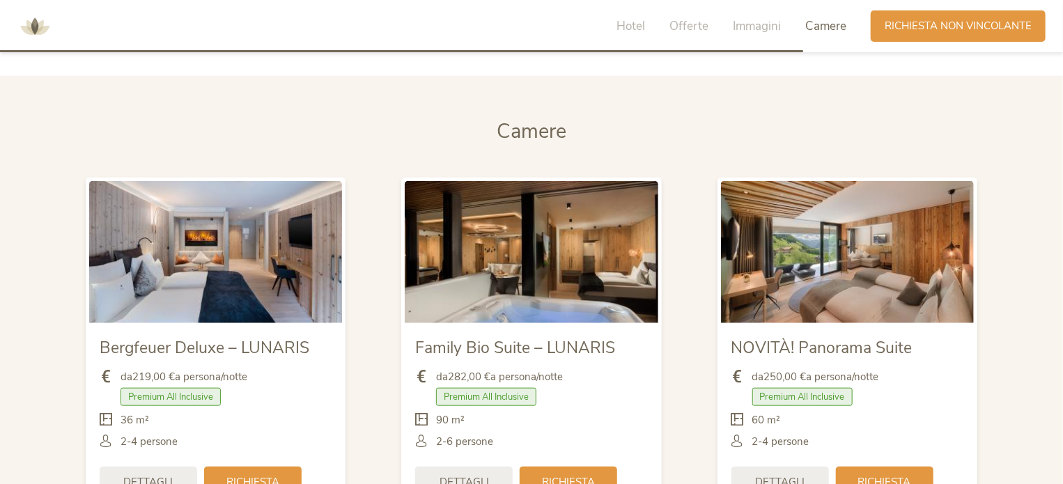
scroll to position [3194, 0]
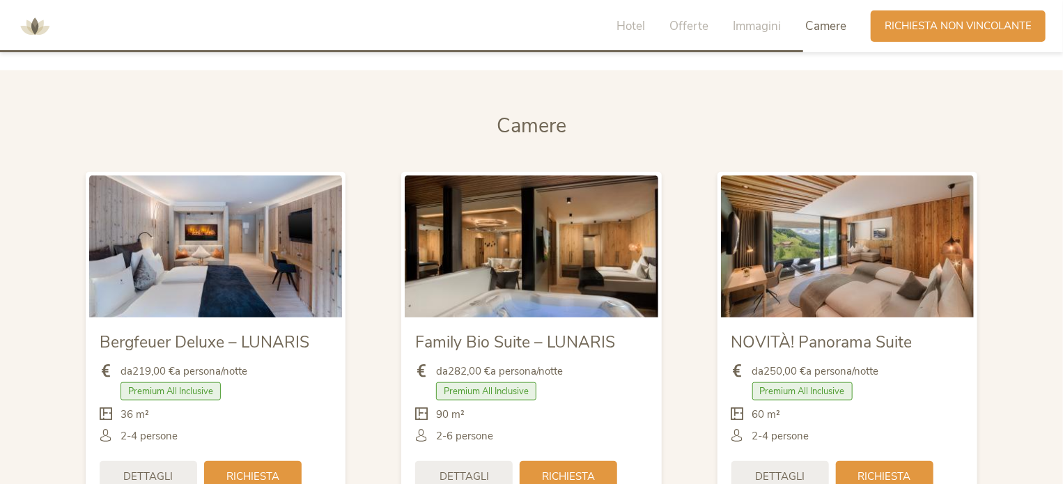
click at [540, 194] on img at bounding box center [531, 247] width 253 height 142
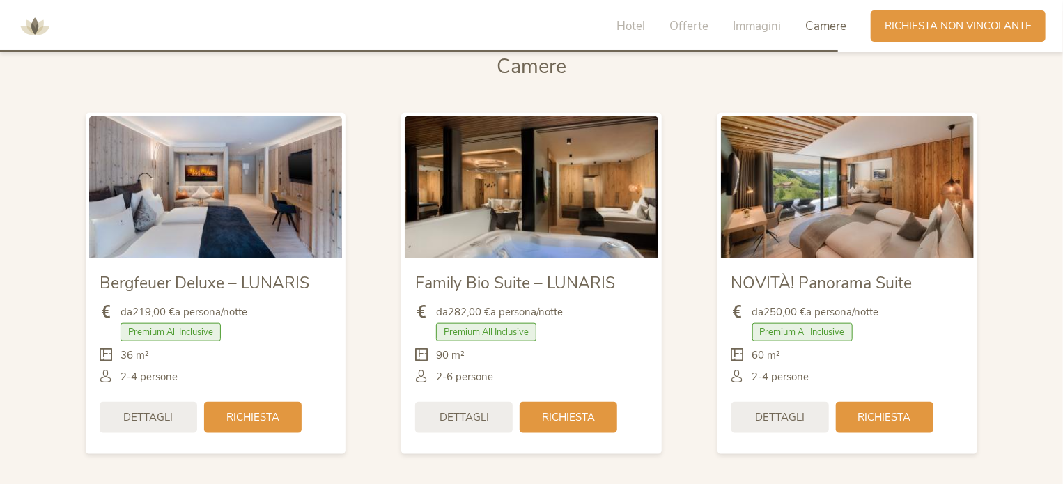
scroll to position [3333, 0]
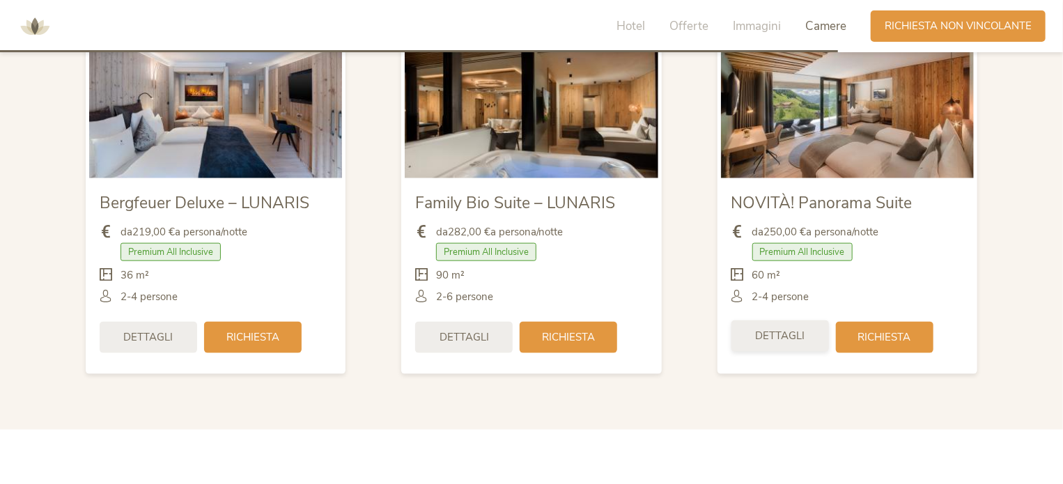
click at [777, 332] on span "Dettagli" at bounding box center [779, 336] width 49 height 15
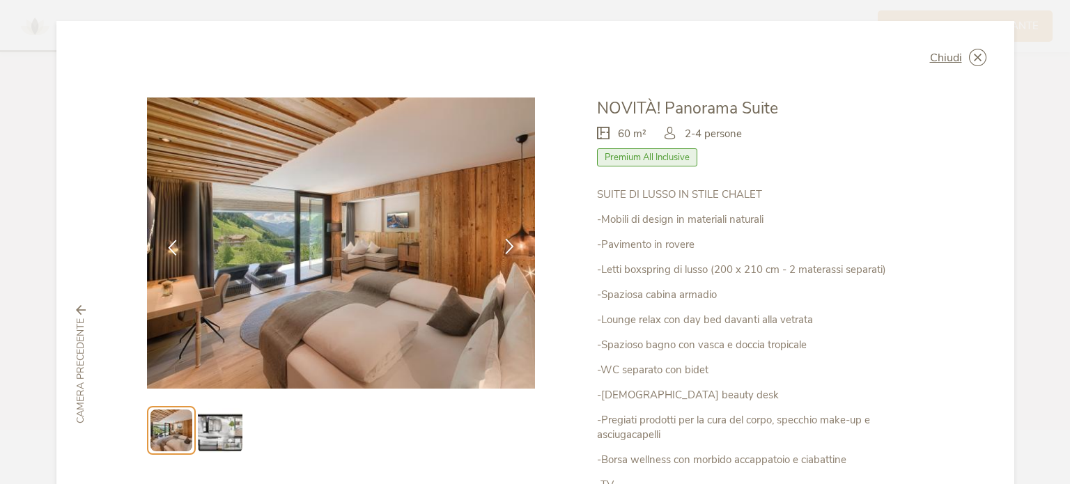
click at [504, 243] on icon at bounding box center [509, 246] width 16 height 16
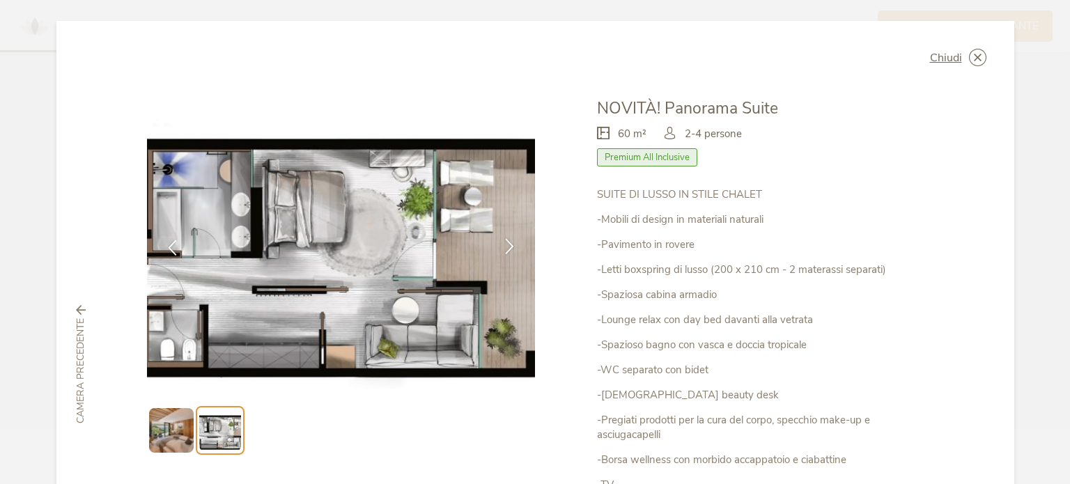
click at [504, 244] on icon at bounding box center [509, 246] width 16 height 16
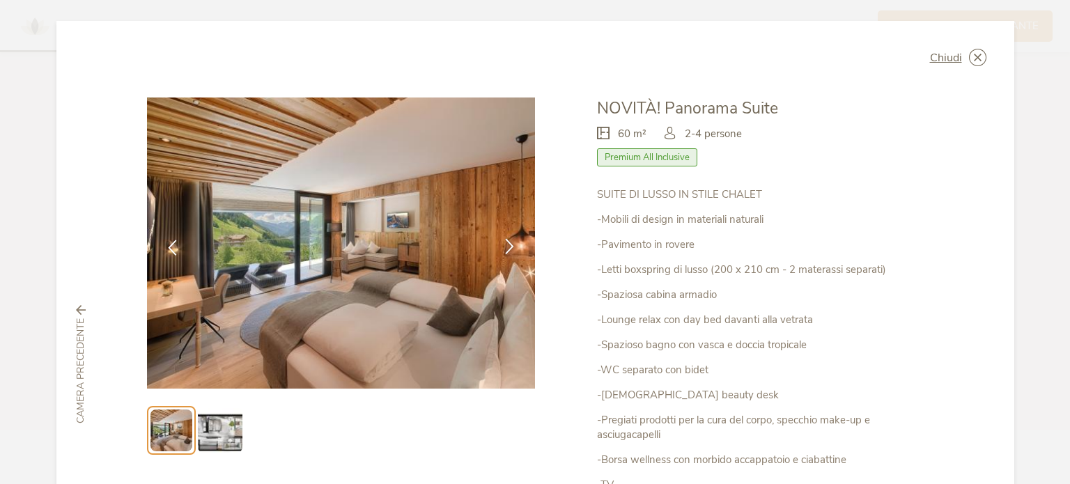
click at [504, 244] on icon at bounding box center [509, 246] width 16 height 16
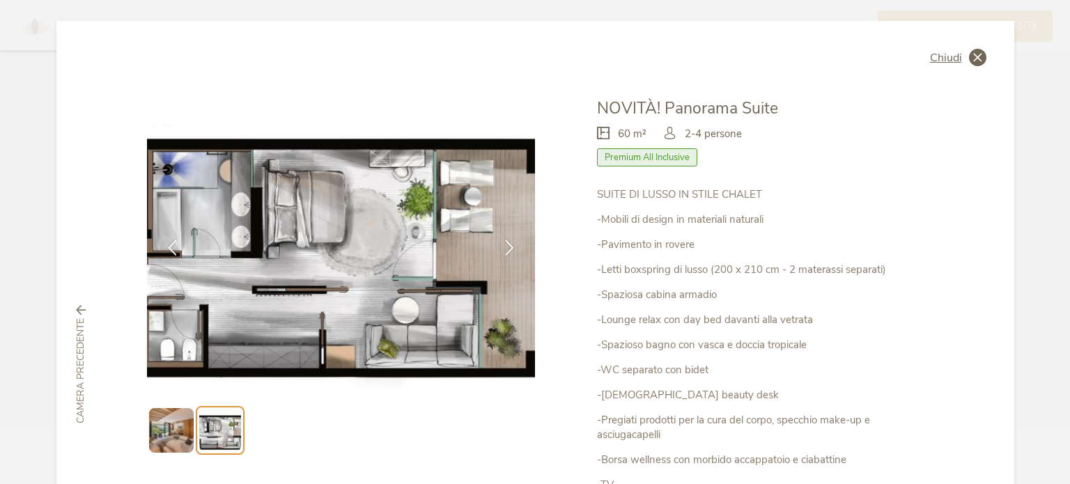
click at [972, 61] on icon at bounding box center [977, 57] width 17 height 17
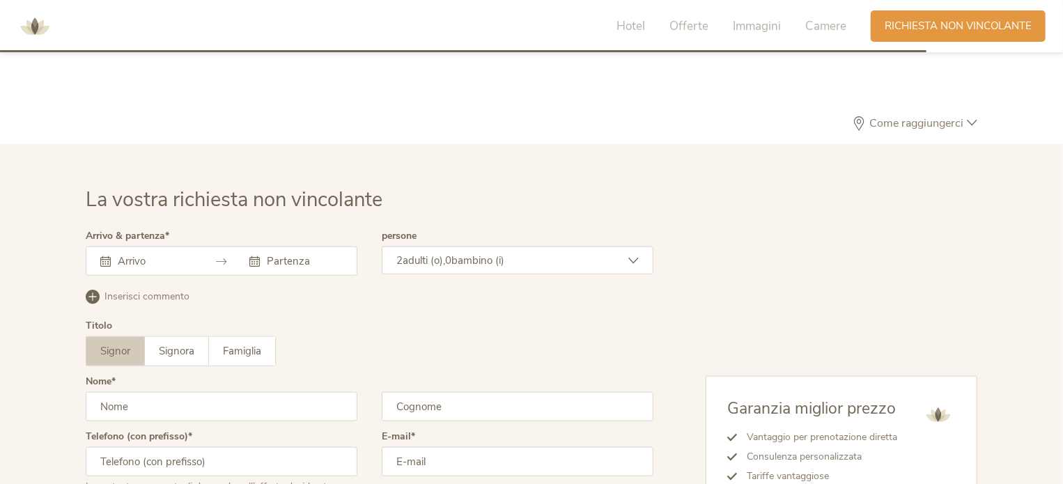
scroll to position [3333, 0]
